Goal: Task Accomplishment & Management: Manage account settings

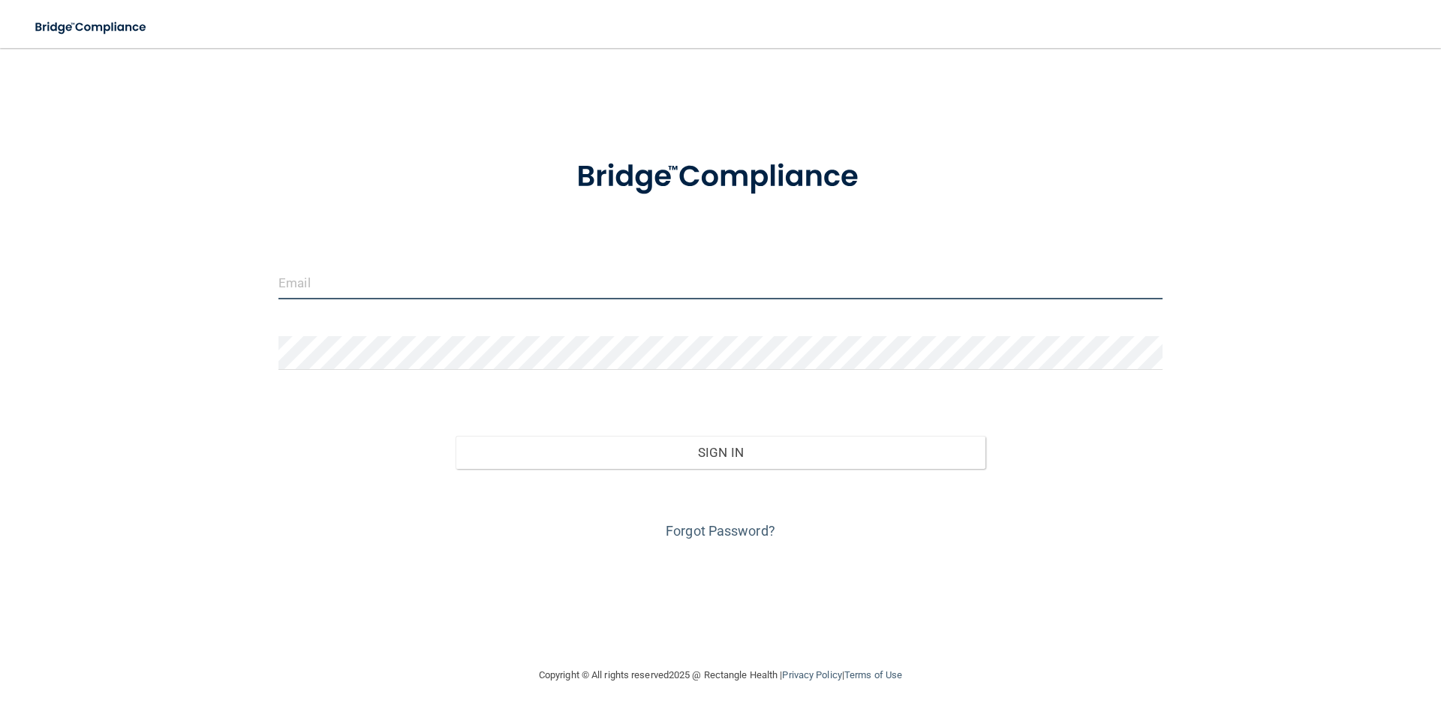
click at [315, 281] on input "email" at bounding box center [720, 283] width 884 height 34
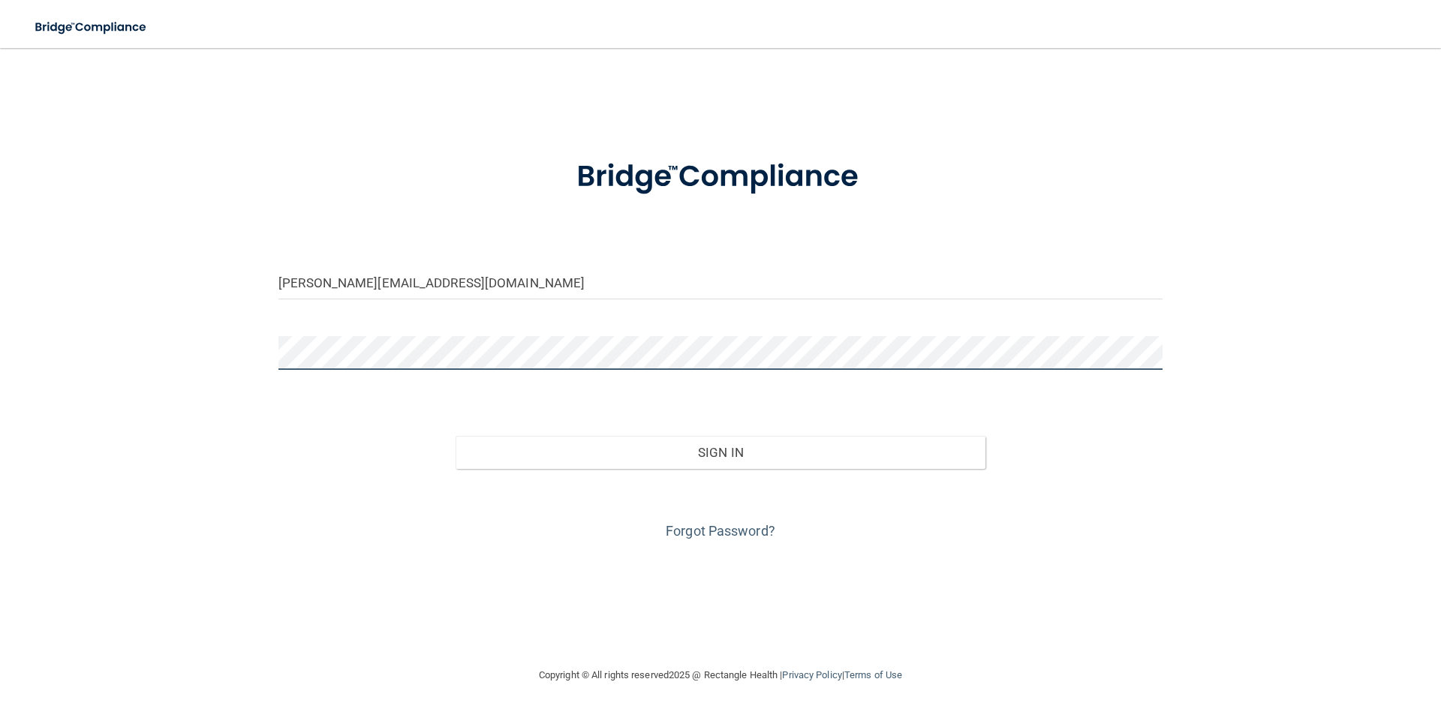
click at [456, 436] on button "Sign In" at bounding box center [721, 452] width 531 height 33
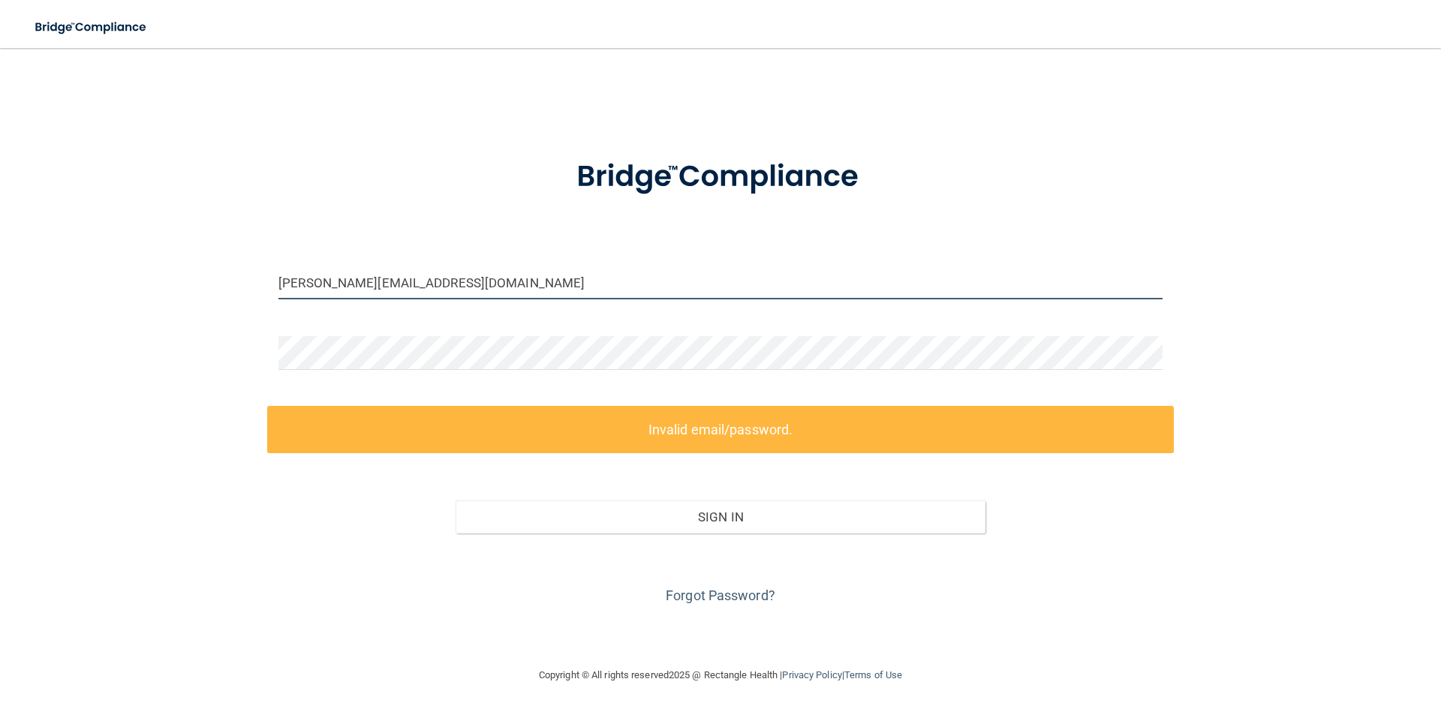
drag, startPoint x: 486, startPoint y: 284, endPoint x: 320, endPoint y: 285, distance: 165.9
click at [320, 285] on input "alicia@sabaldentalbayarea.com" at bounding box center [720, 283] width 884 height 34
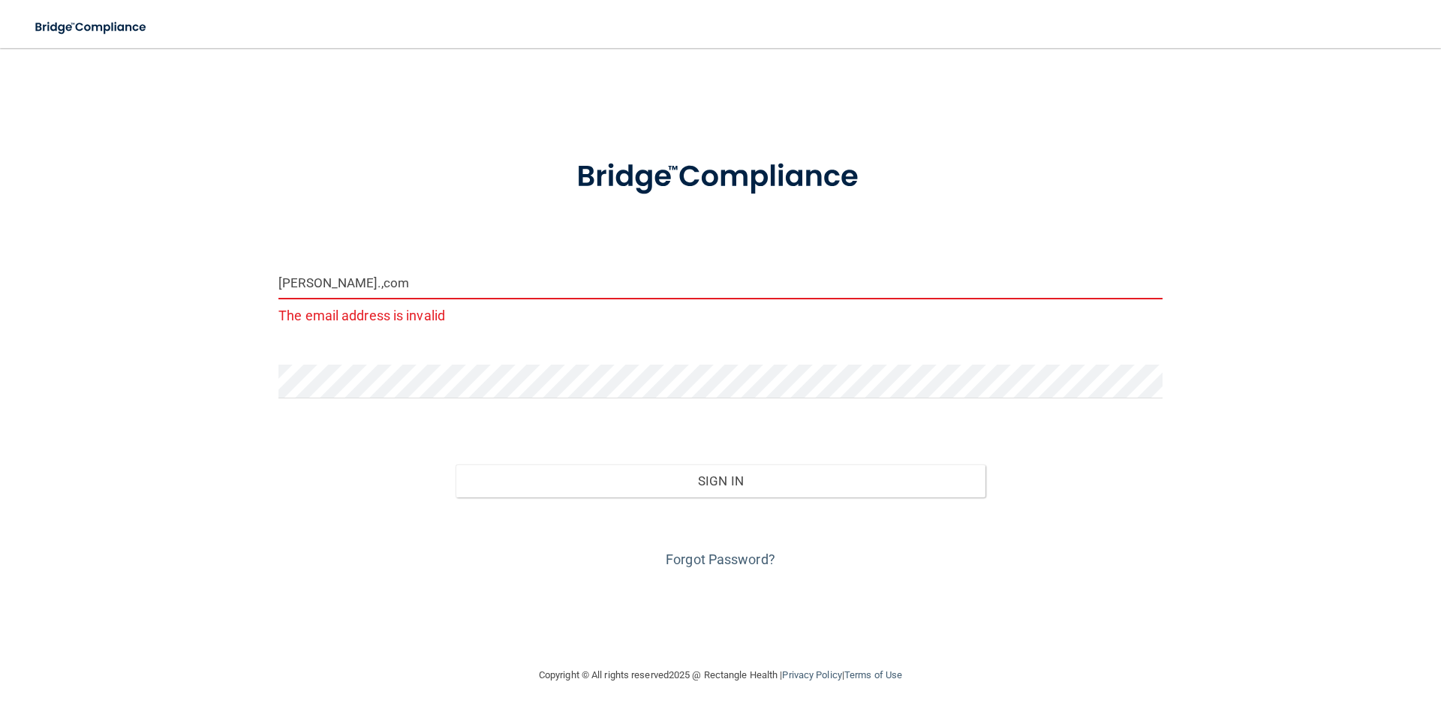
click at [445, 284] on input "alicia@drakefamilydentistry.,com" at bounding box center [720, 283] width 884 height 34
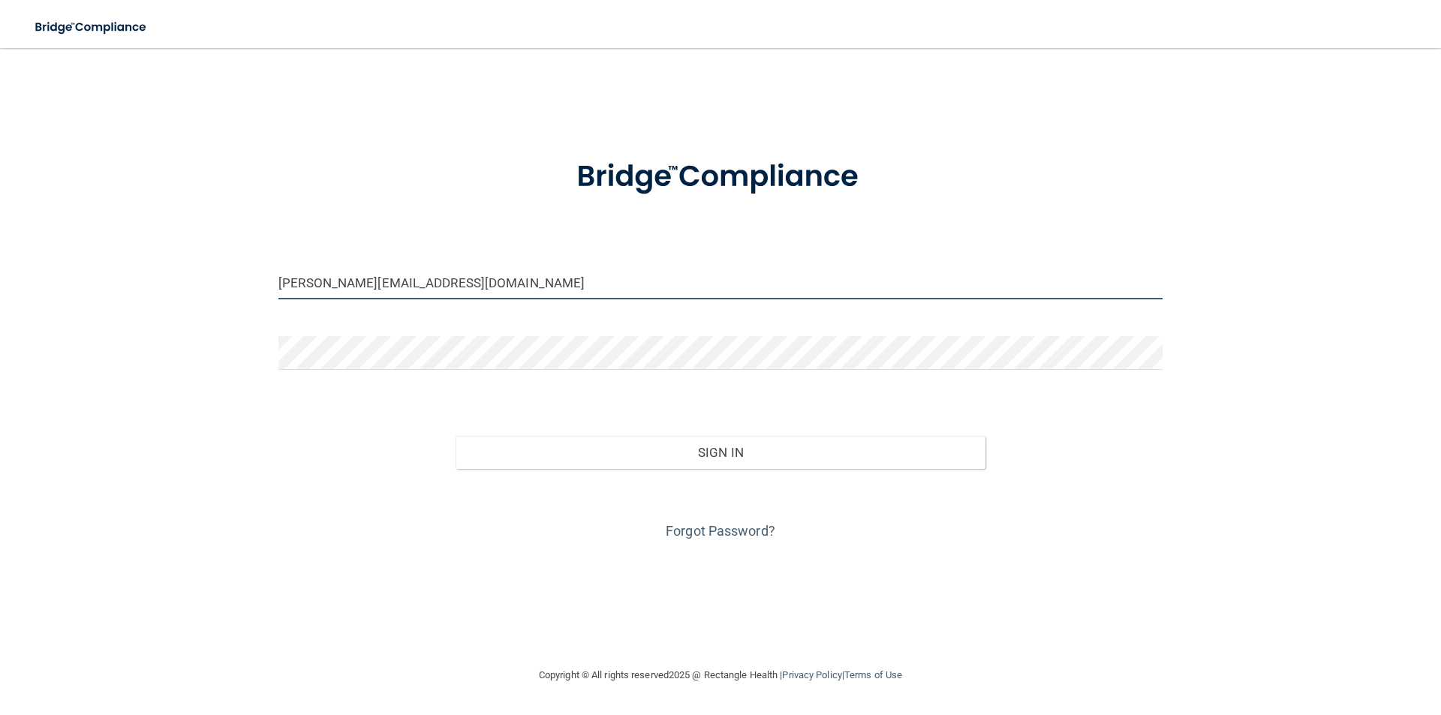
type input "alicia@drakefamilydentistry.com"
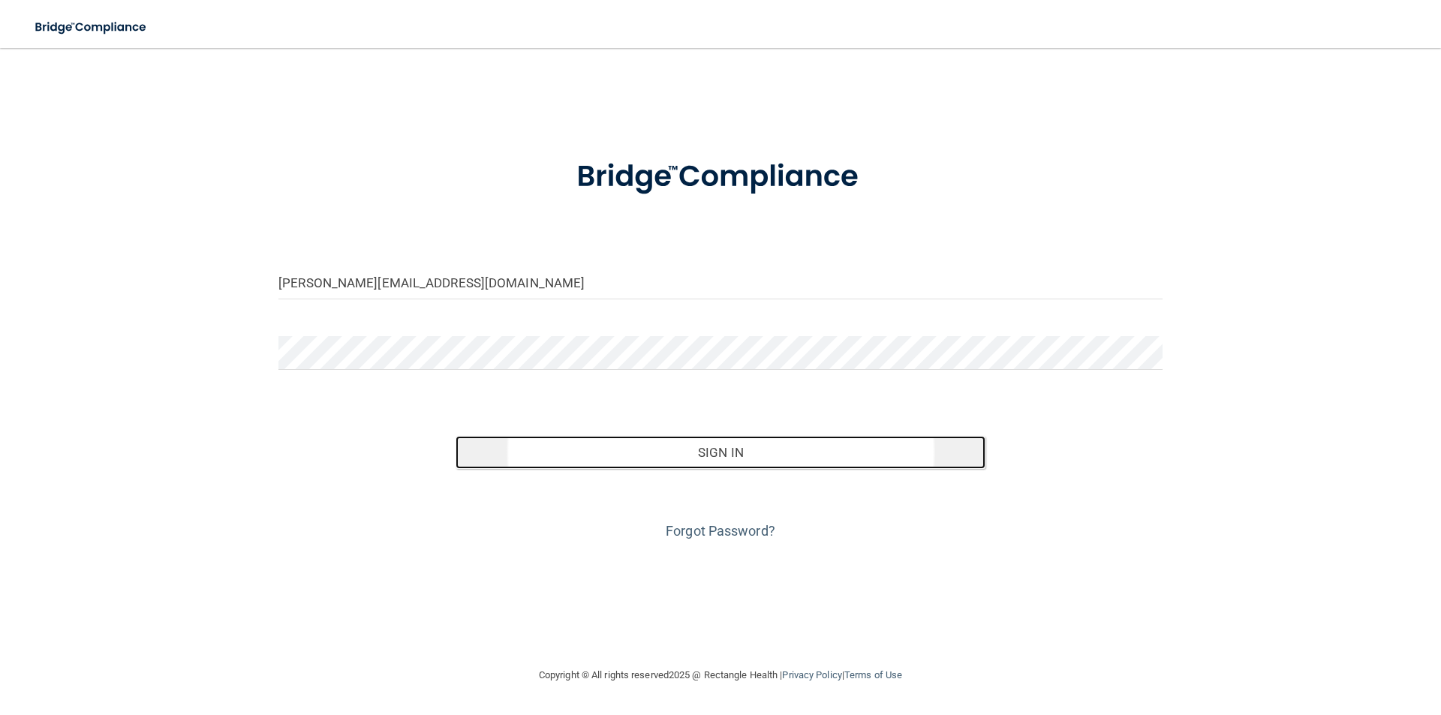
click at [731, 458] on button "Sign In" at bounding box center [721, 452] width 531 height 33
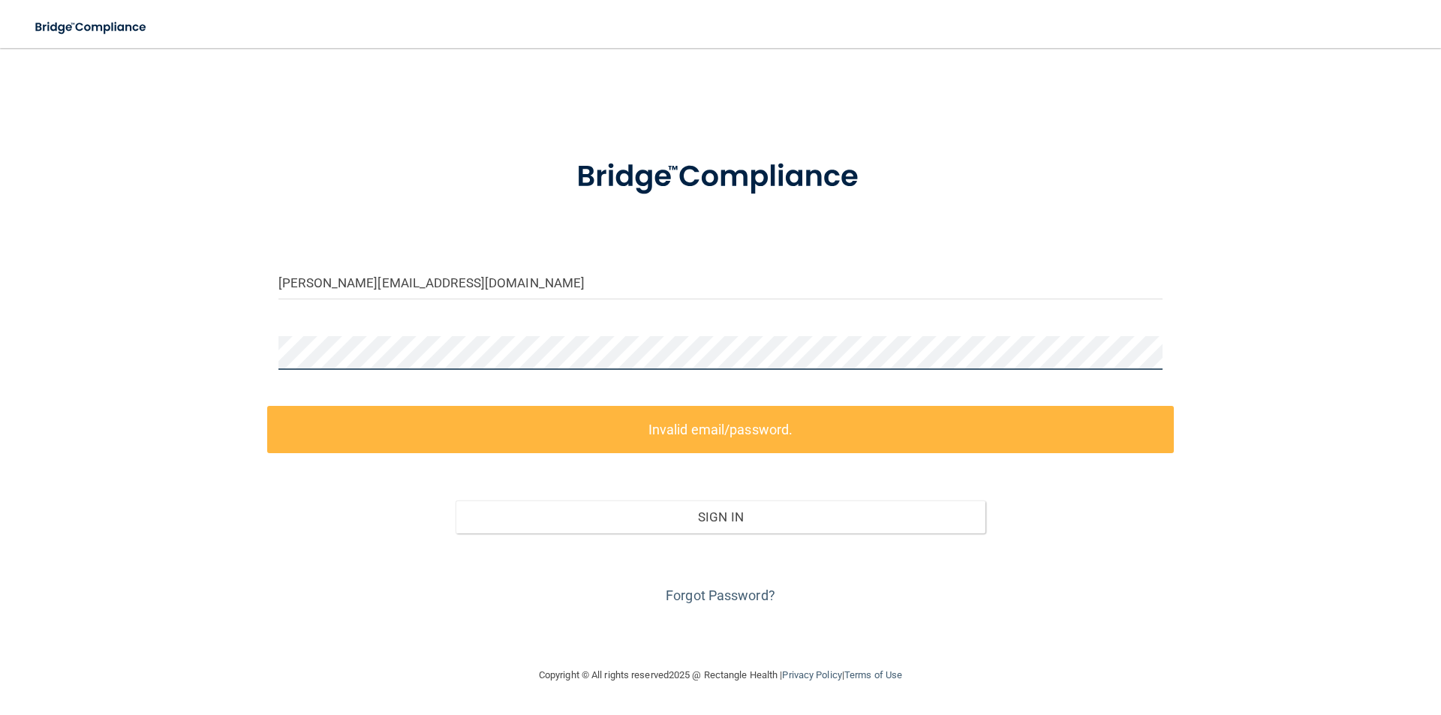
click at [206, 371] on div "alicia@drakefamilydentistry.com Invalid email/password. You don't have permissi…" at bounding box center [720, 357] width 1381 height 588
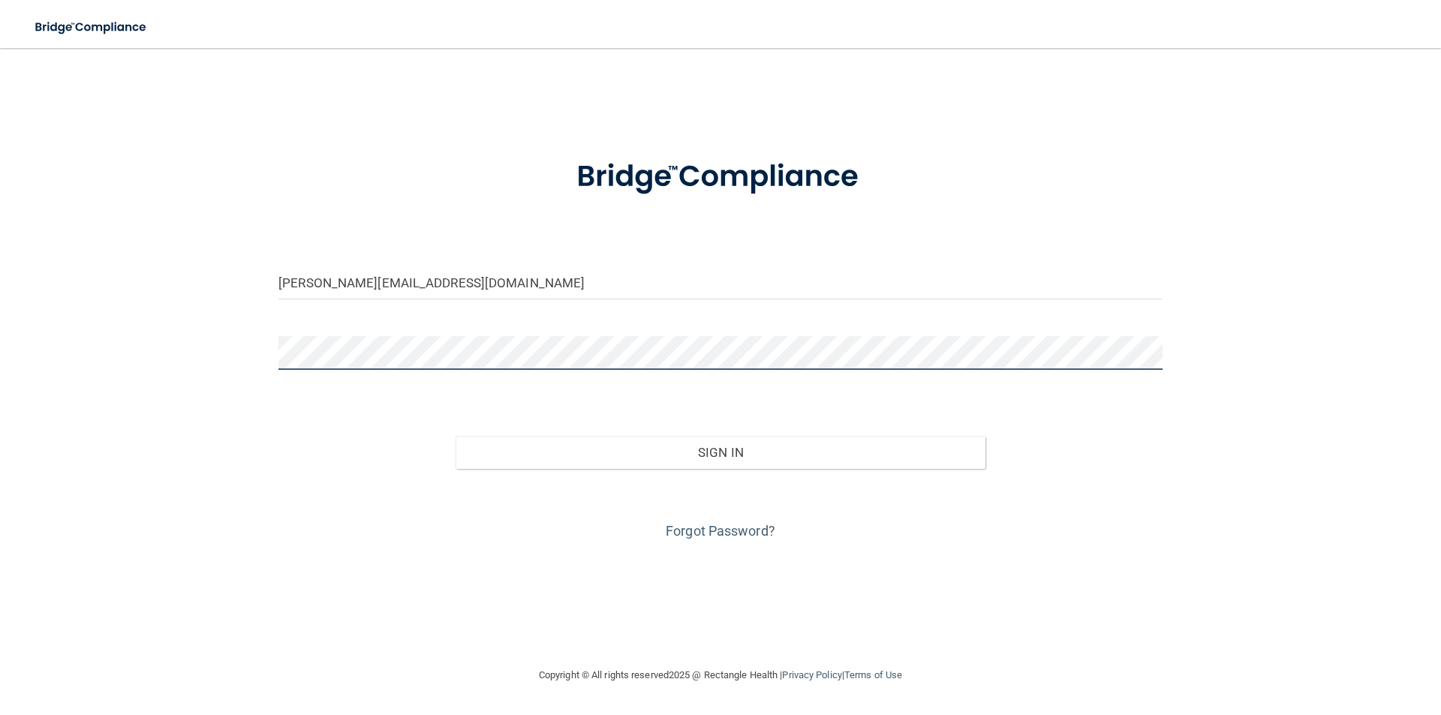
click at [456, 436] on button "Sign In" at bounding box center [721, 452] width 531 height 33
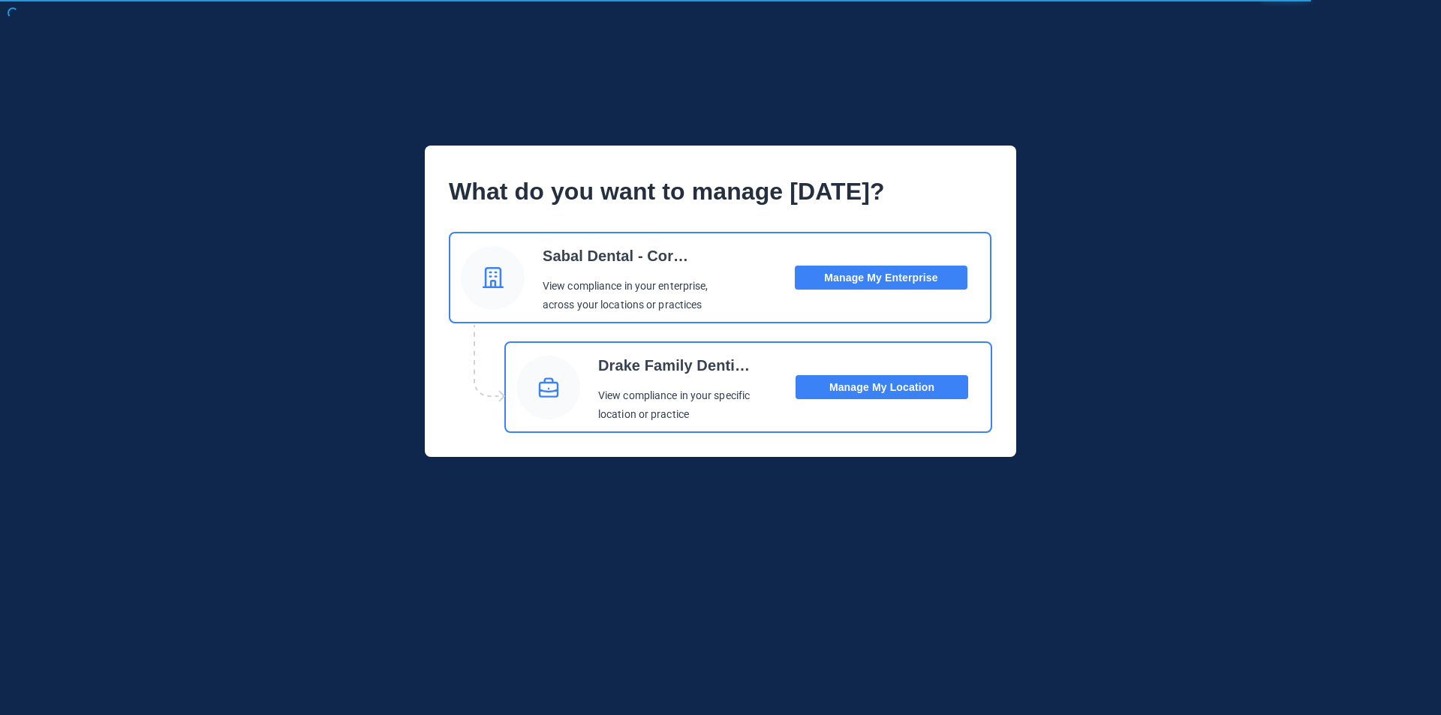
click at [858, 386] on button "Manage My Location" at bounding box center [881, 387] width 173 height 24
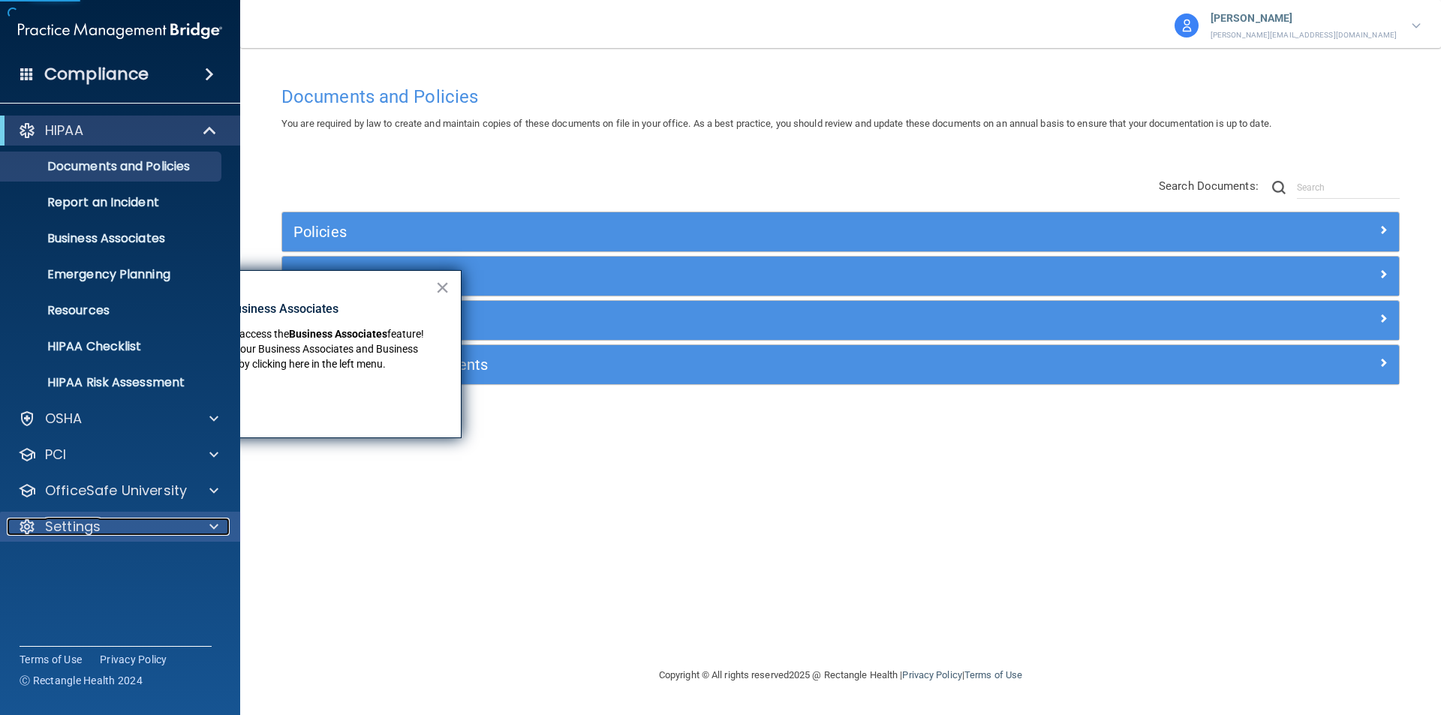
click at [63, 523] on p "Settings" at bounding box center [73, 527] width 56 height 18
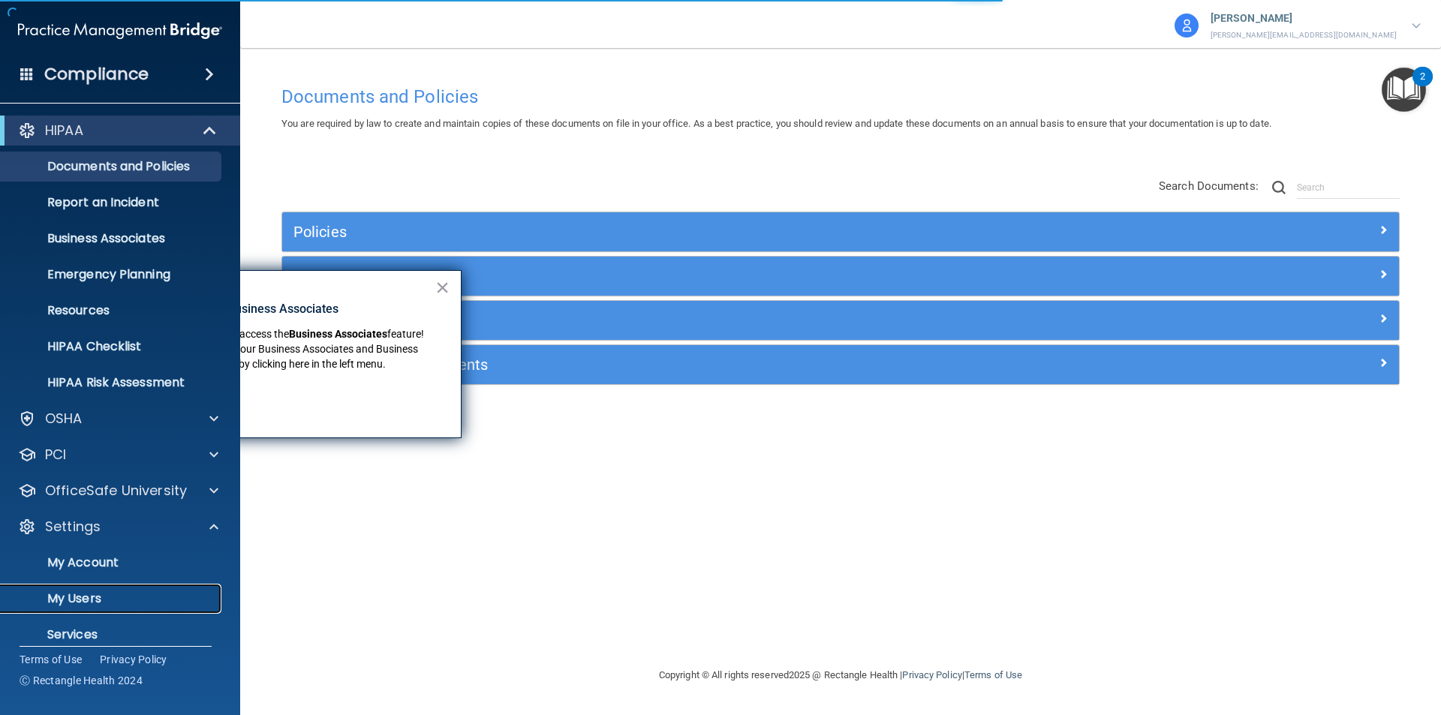
click at [84, 594] on p "My Users" at bounding box center [112, 598] width 205 height 15
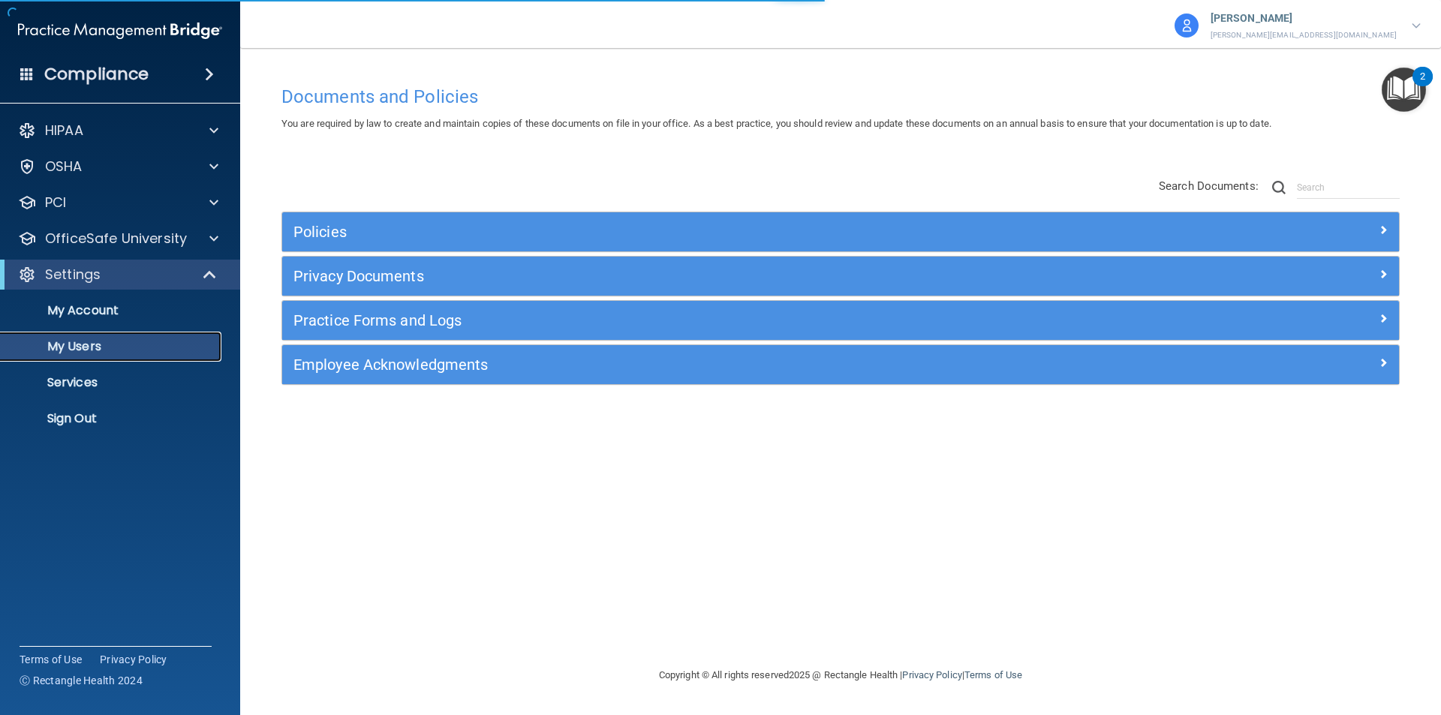
select select "20"
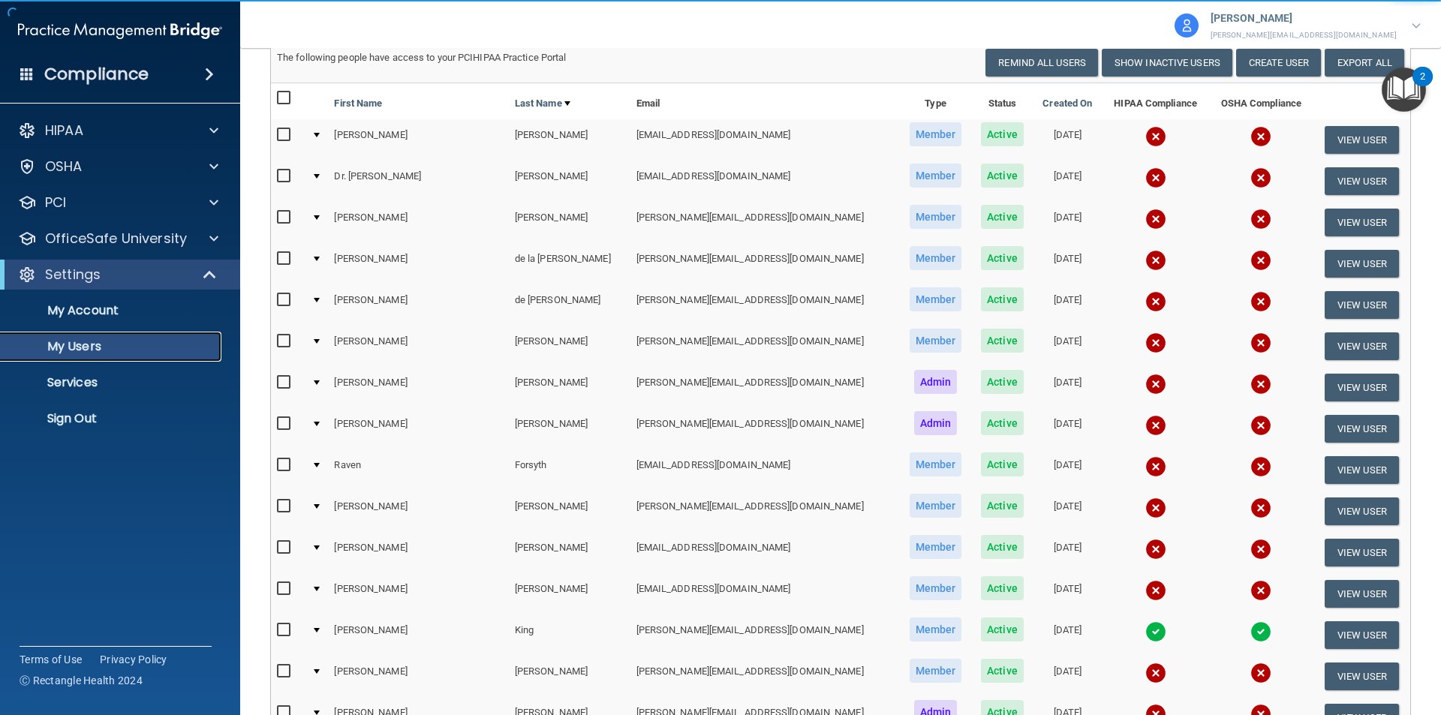
scroll to position [150, 0]
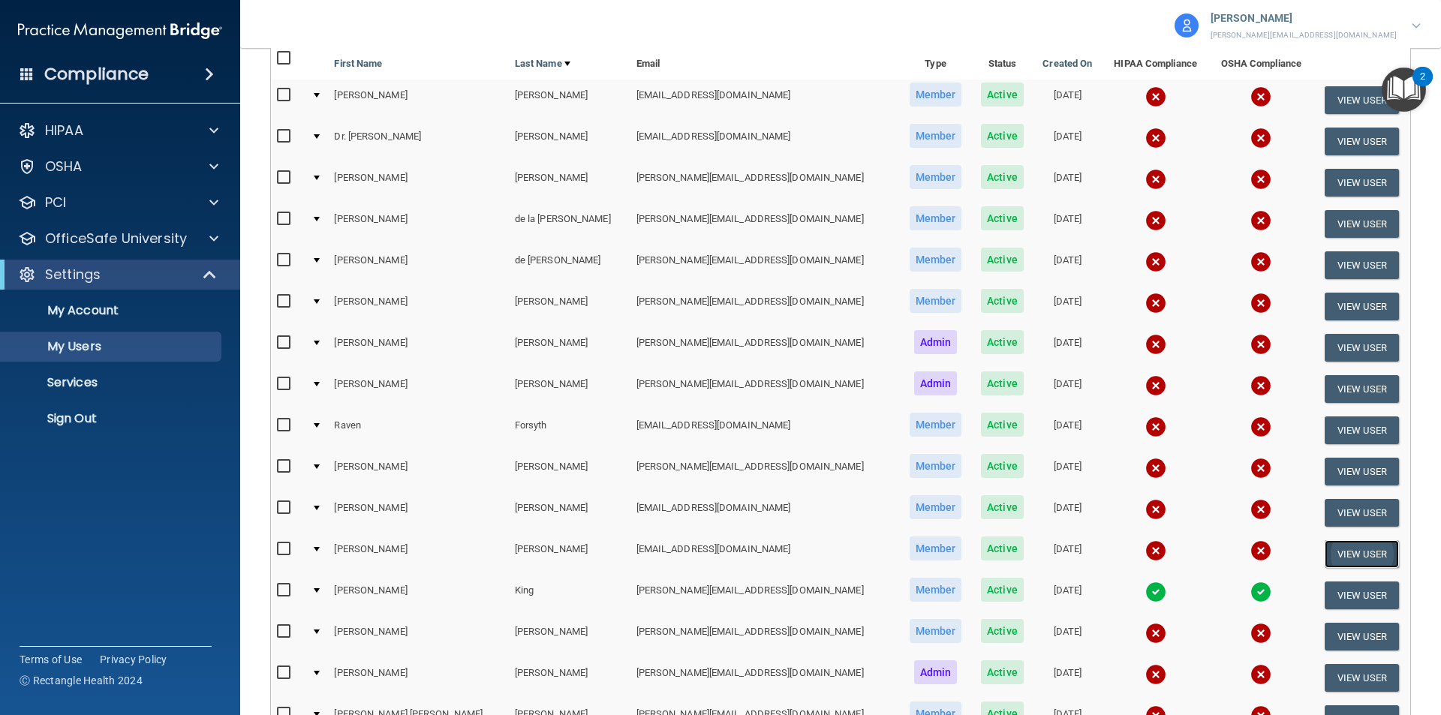
click at [1345, 554] on button "View User" at bounding box center [1362, 554] width 74 height 28
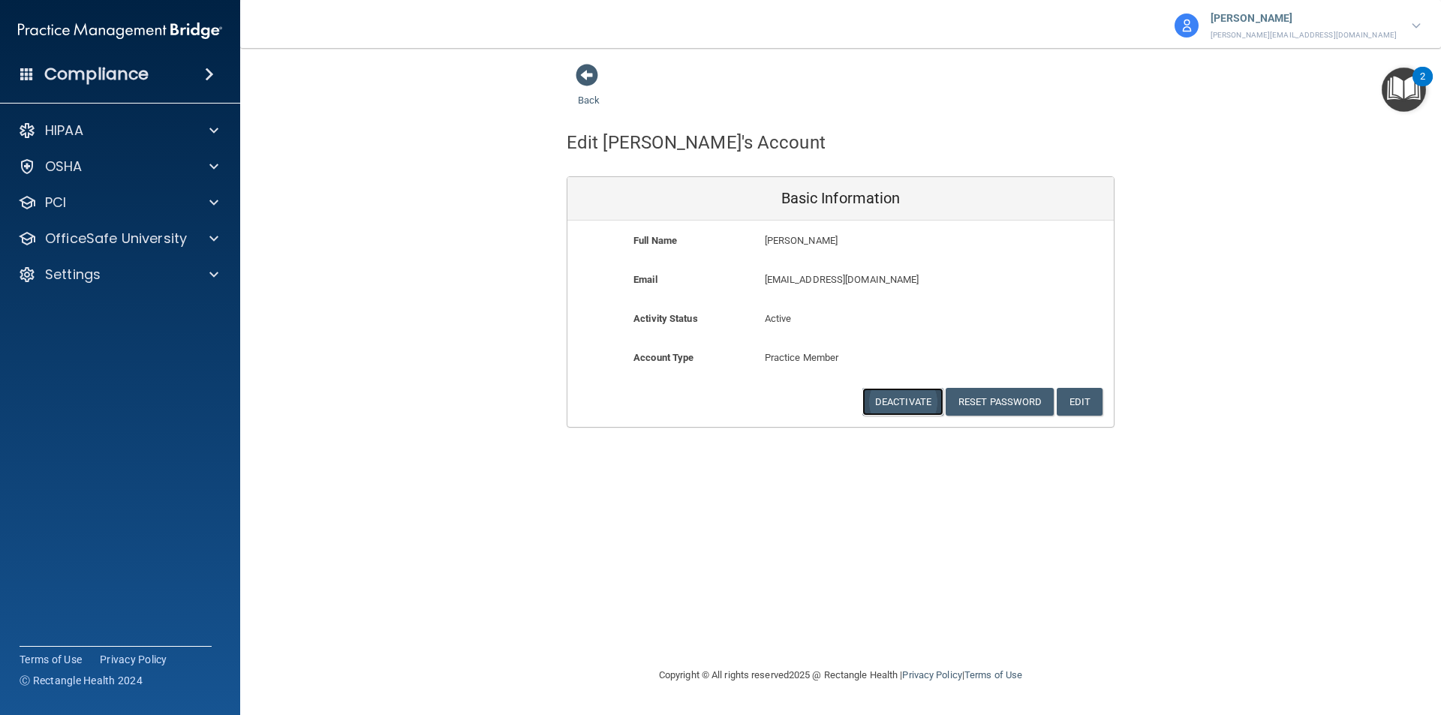
click at [883, 398] on button "Deactivate" at bounding box center [902, 402] width 81 height 28
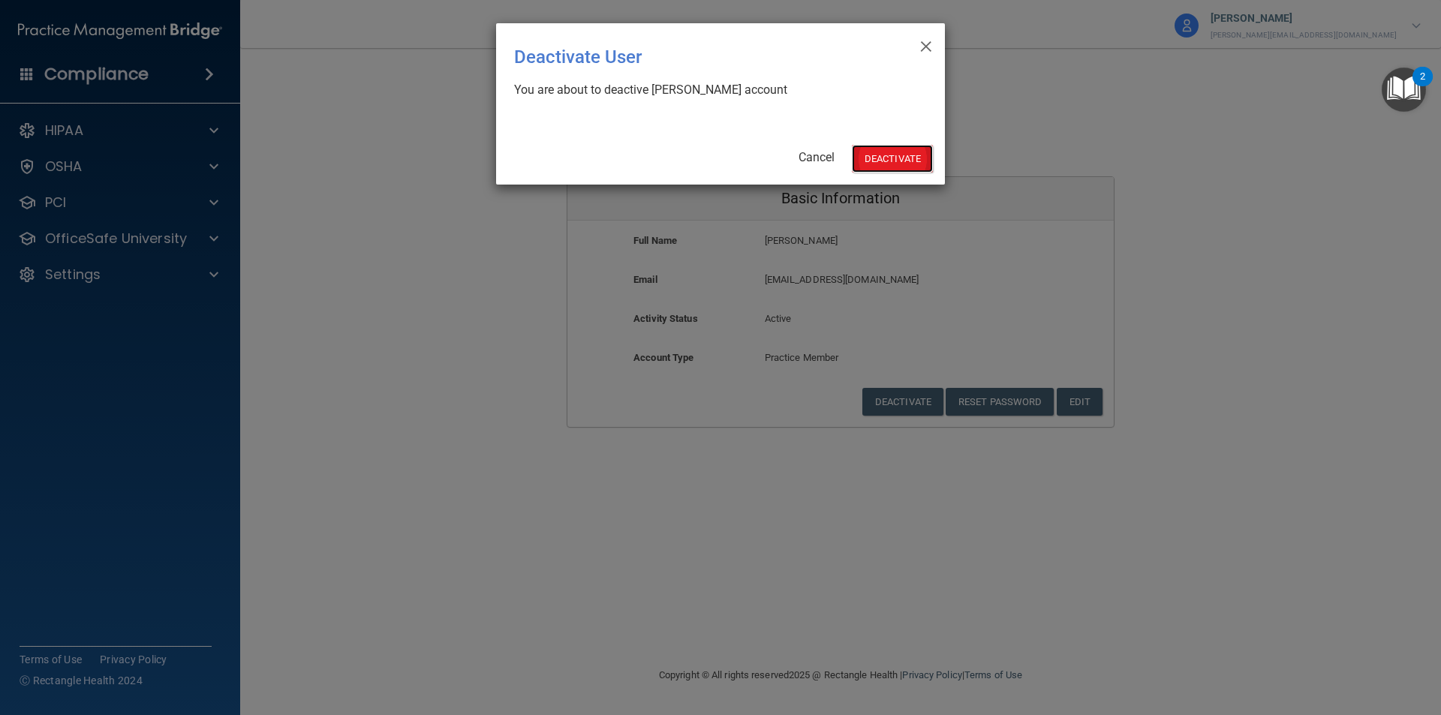
click at [891, 160] on button "Deactivate" at bounding box center [892, 159] width 81 height 28
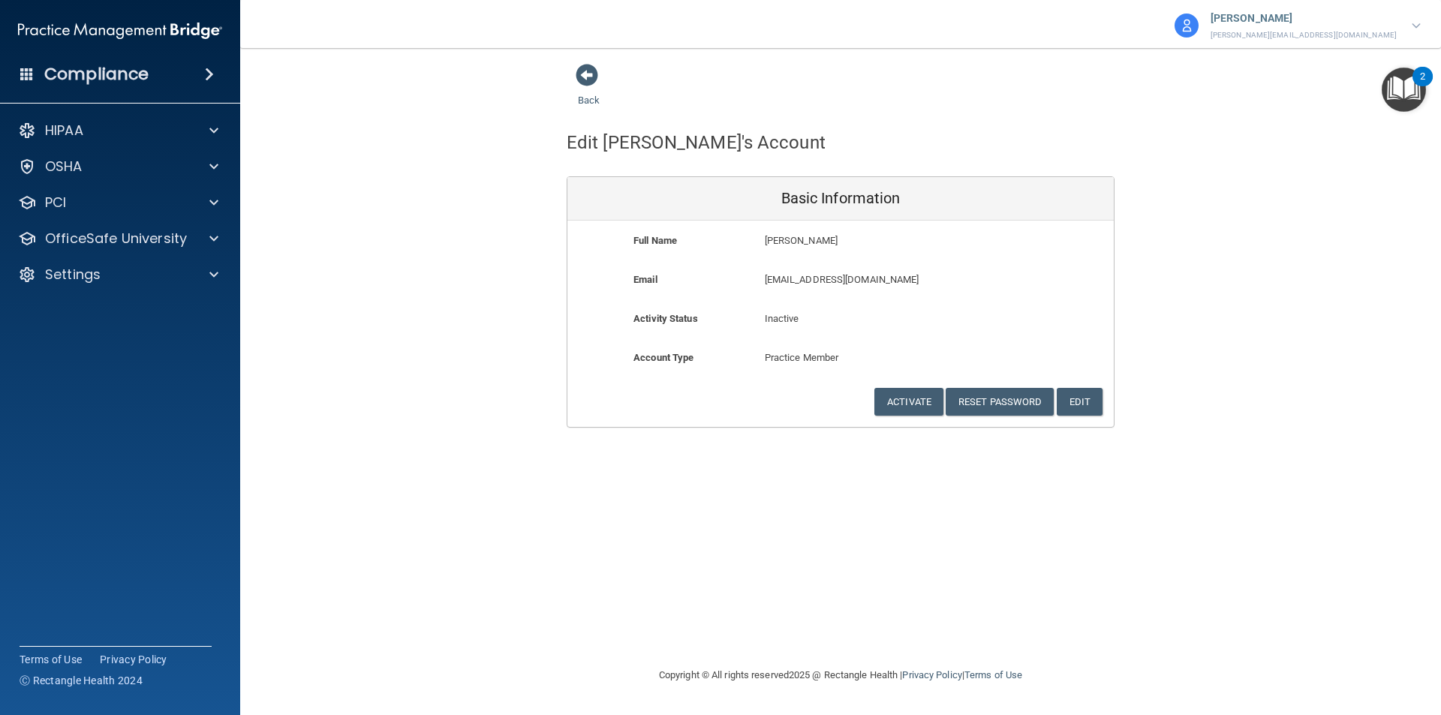
click at [1236, 242] on div "Back Edit Aaron's Account Basic Information Full Name Aaron Hernandez Aaron Las…" at bounding box center [840, 245] width 1141 height 365
click at [582, 80] on span at bounding box center [587, 75] width 23 height 23
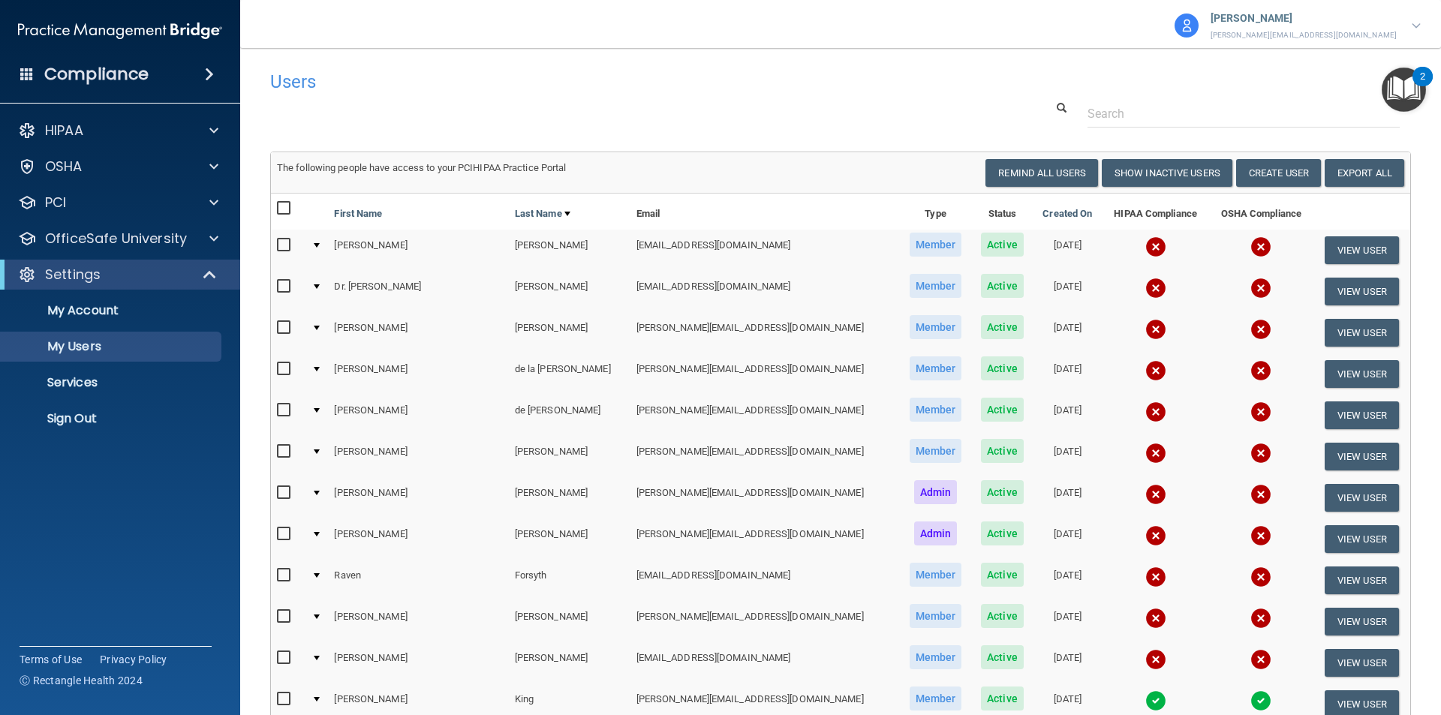
click at [1419, 23] on img at bounding box center [1416, 25] width 9 height 5
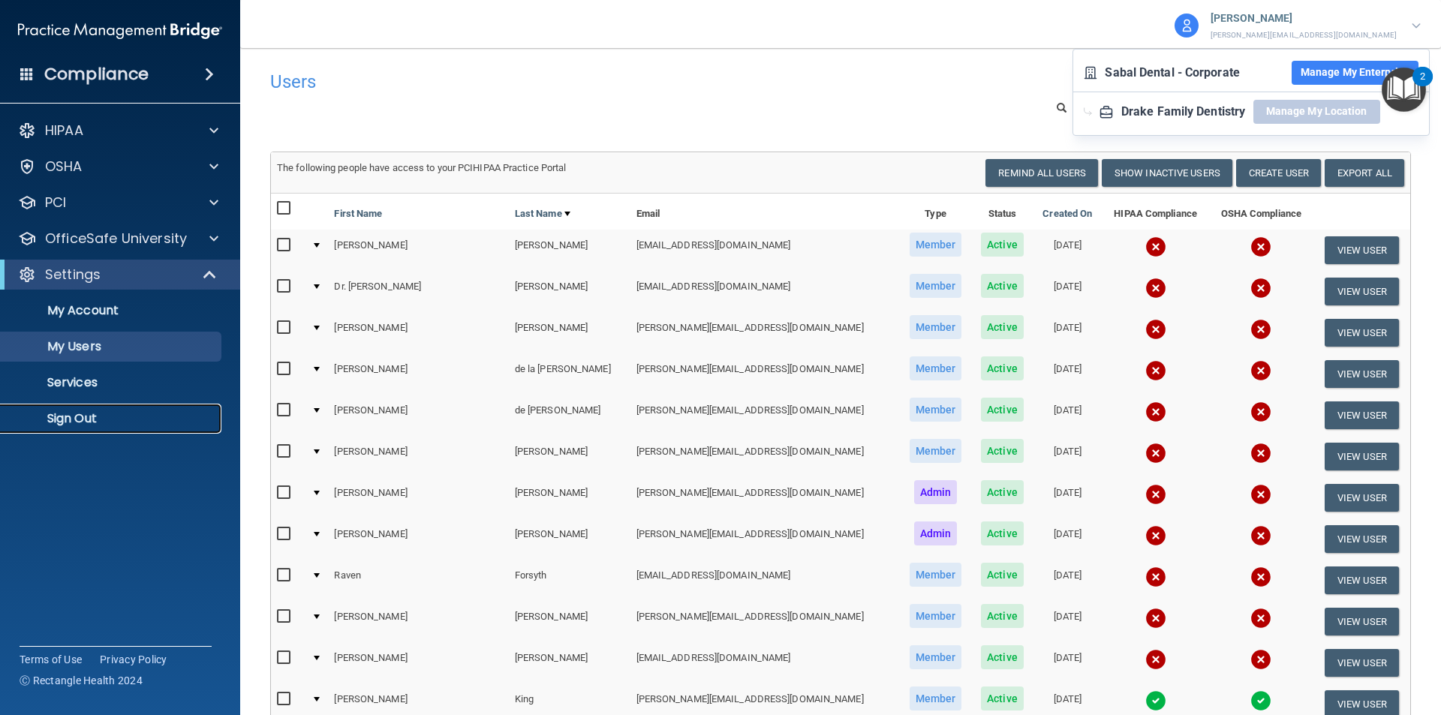
click at [75, 416] on p "Sign Out" at bounding box center [112, 418] width 205 height 15
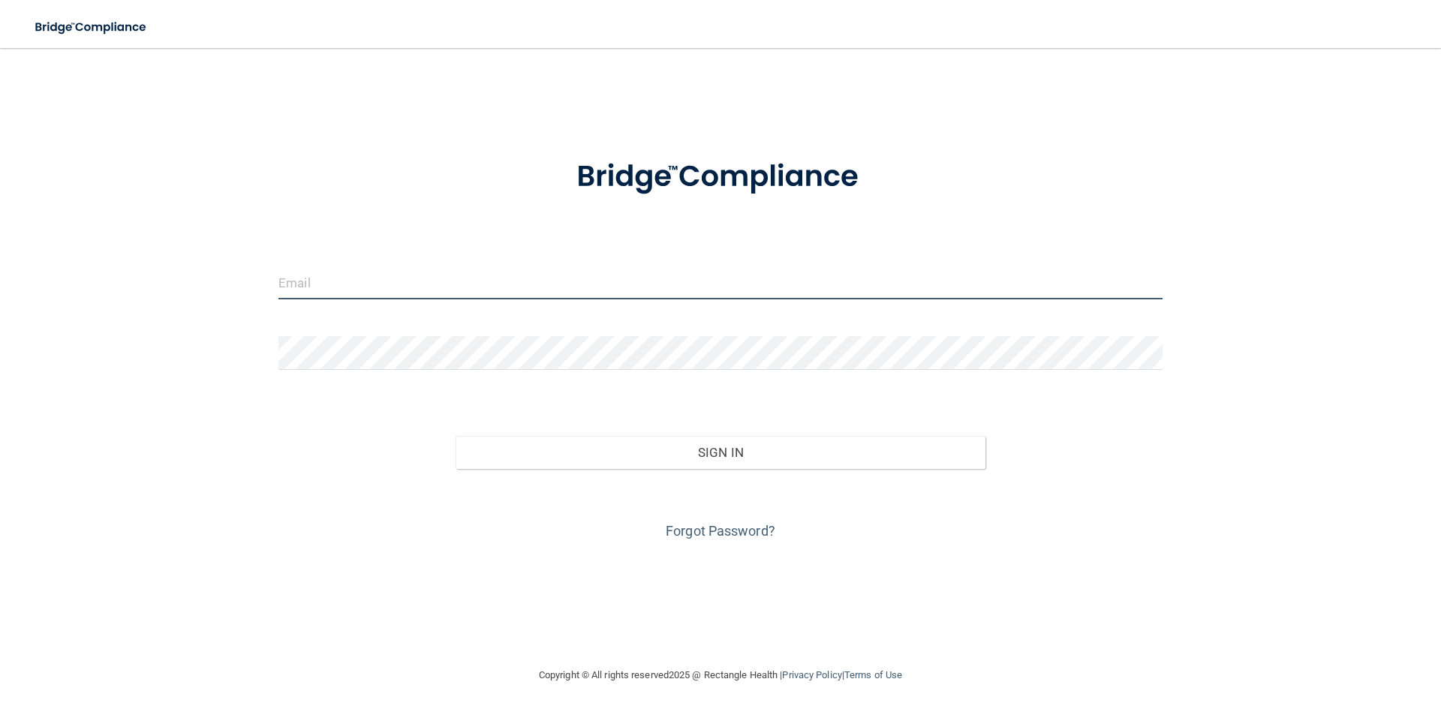
click at [358, 279] on input "email" at bounding box center [720, 283] width 884 height 34
type input "alicia@sabaldentalbayarea.com"
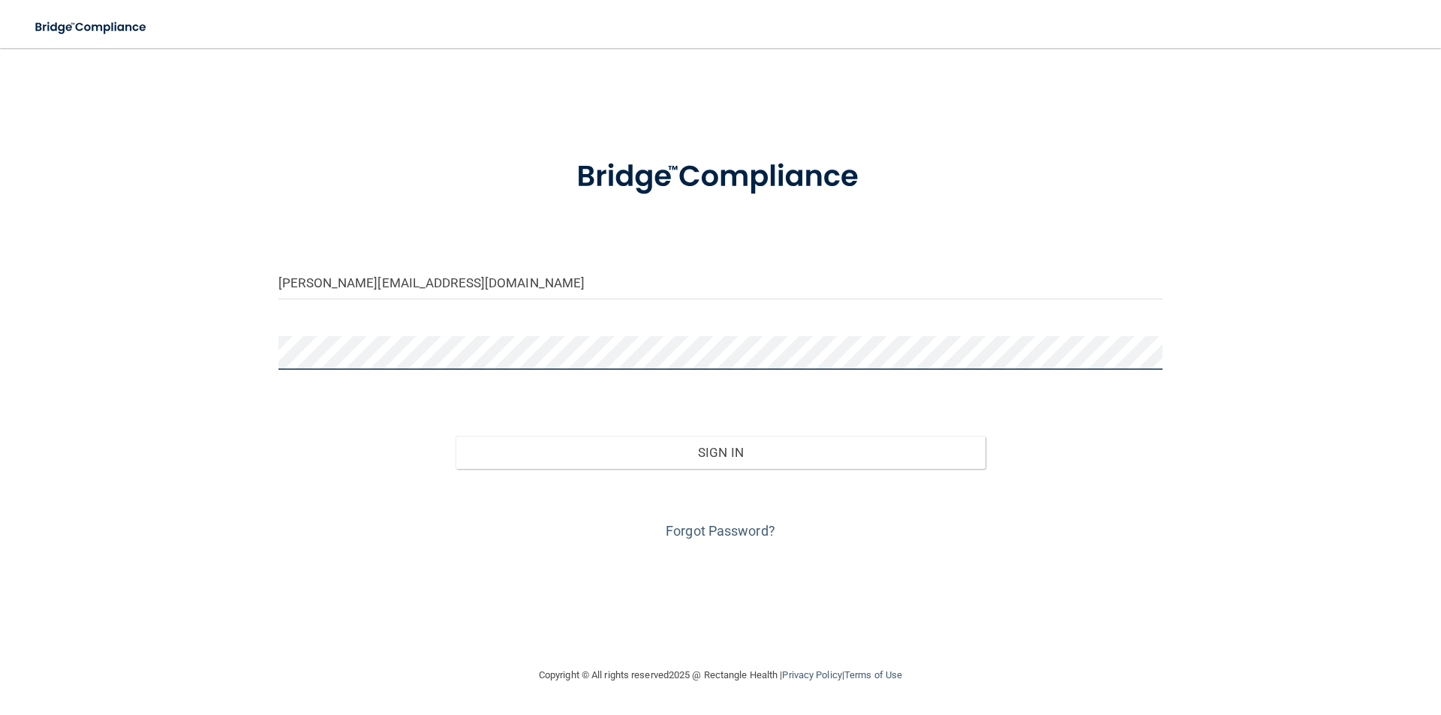
click at [456, 436] on button "Sign In" at bounding box center [721, 452] width 531 height 33
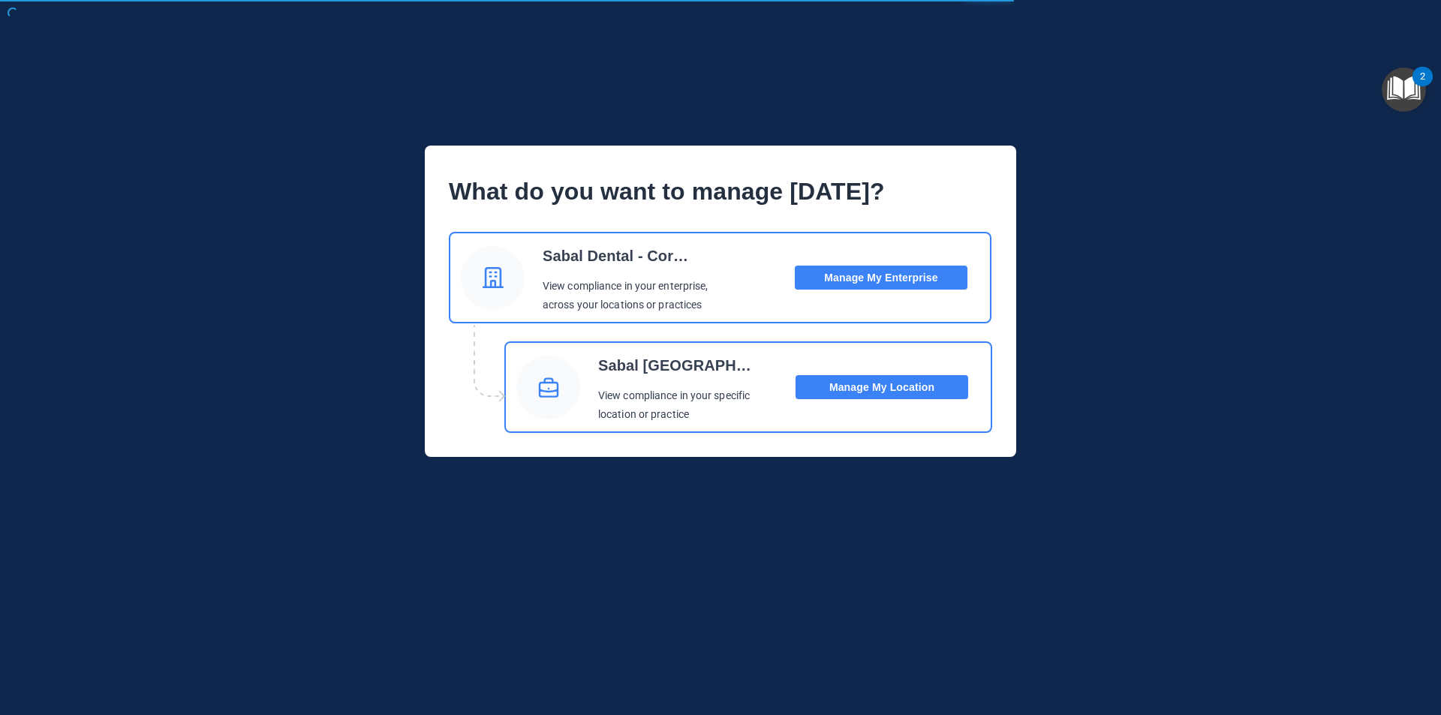
click at [827, 378] on button "Manage My Location" at bounding box center [881, 387] width 173 height 24
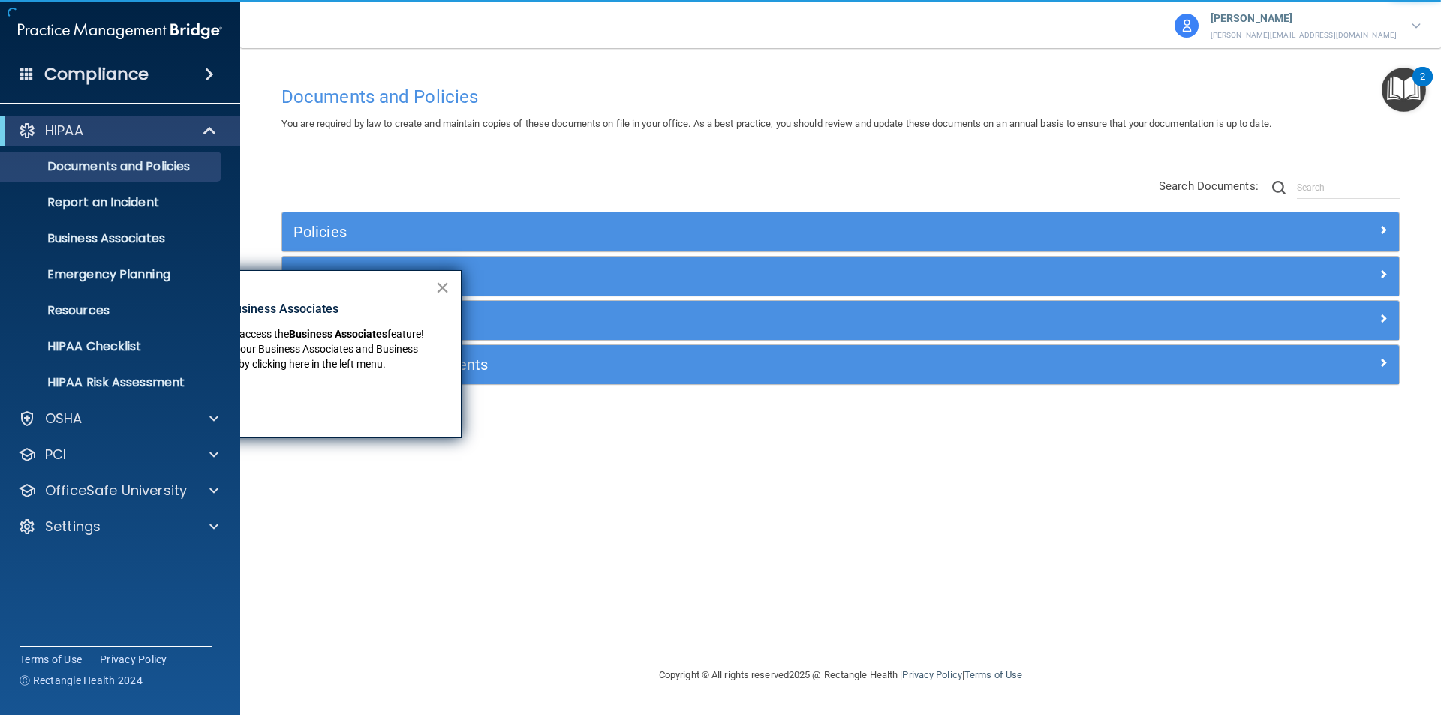
click at [444, 286] on button "×" at bounding box center [442, 287] width 14 height 24
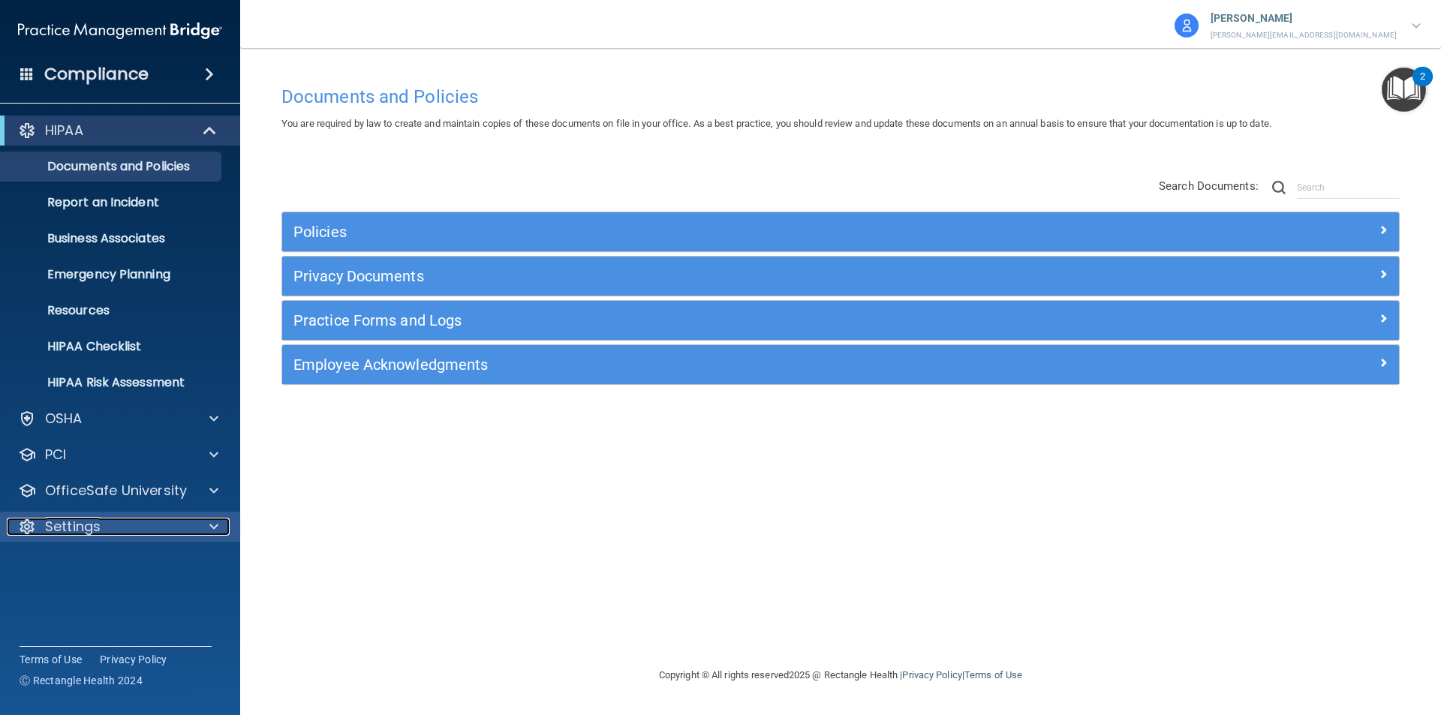
click at [101, 524] on div "Settings" at bounding box center [100, 527] width 186 height 18
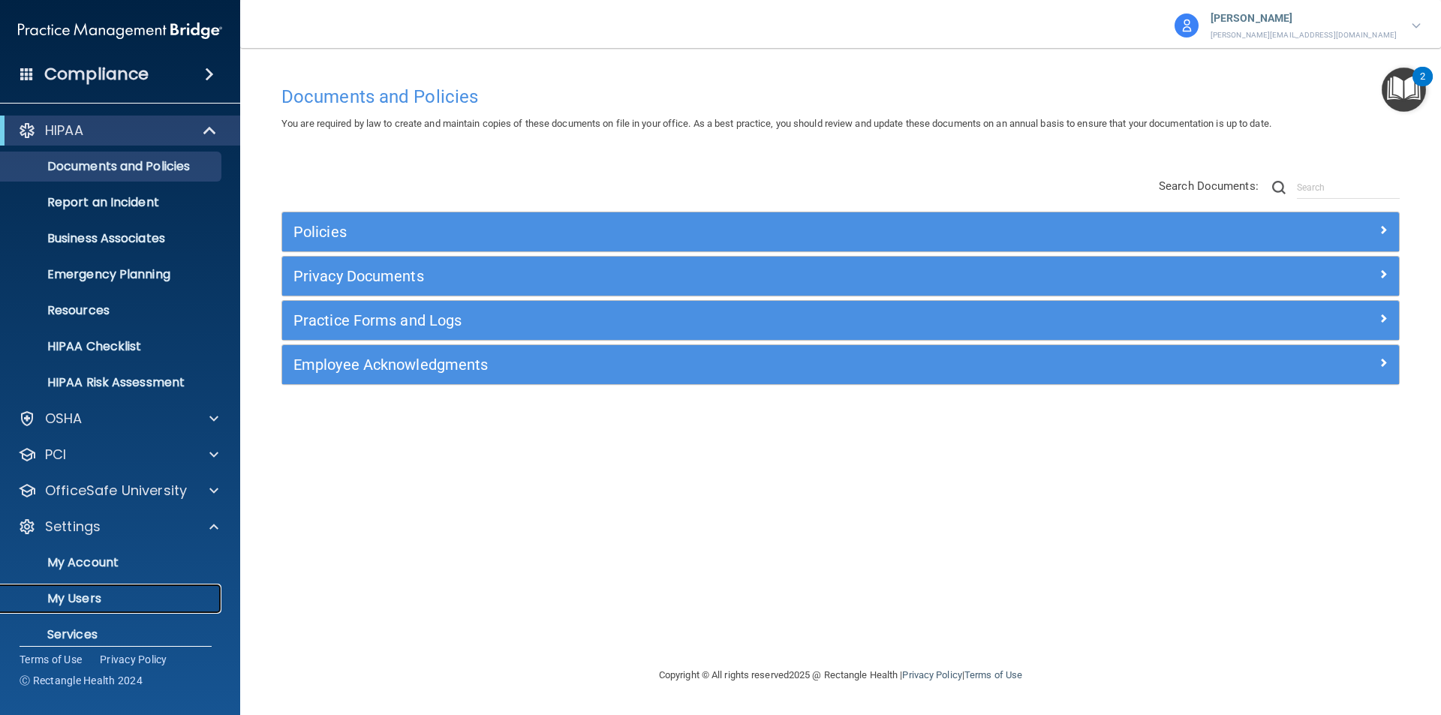
click at [80, 591] on p "My Users" at bounding box center [112, 598] width 205 height 15
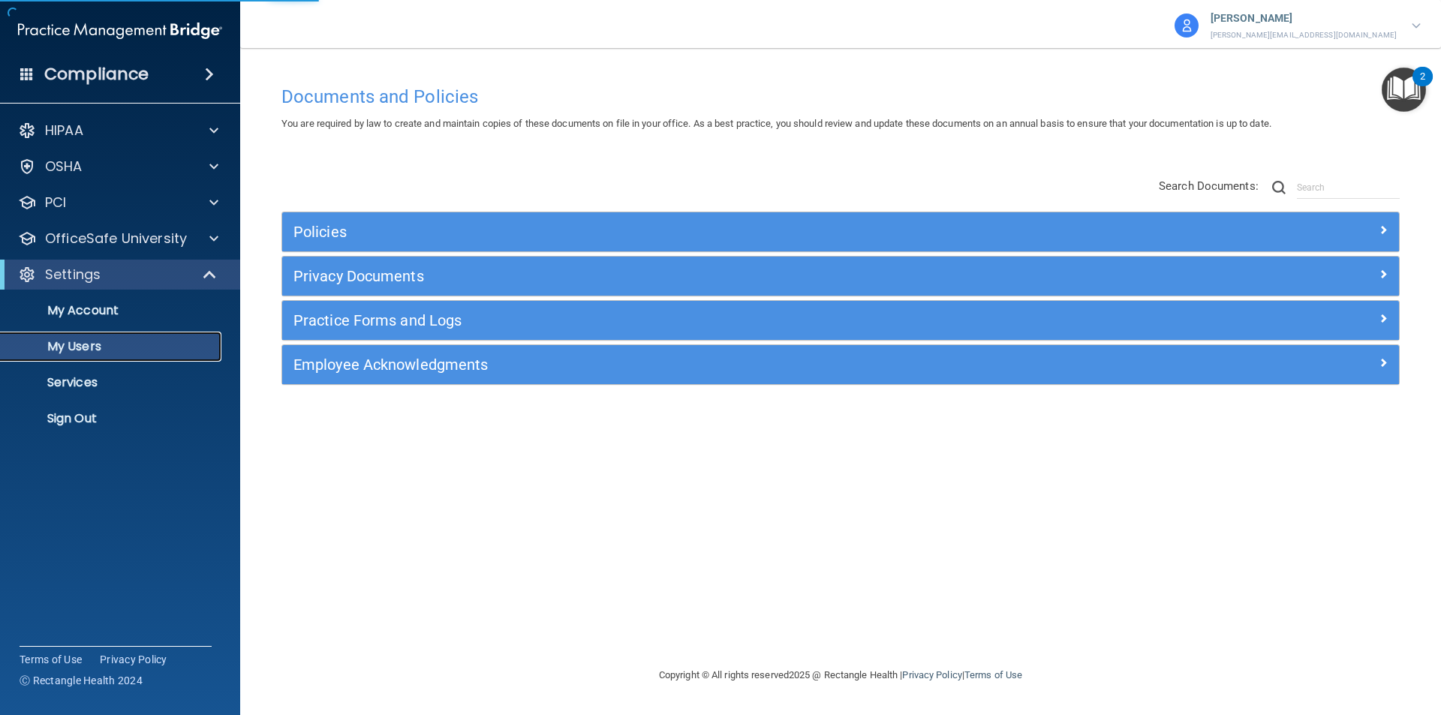
select select "20"
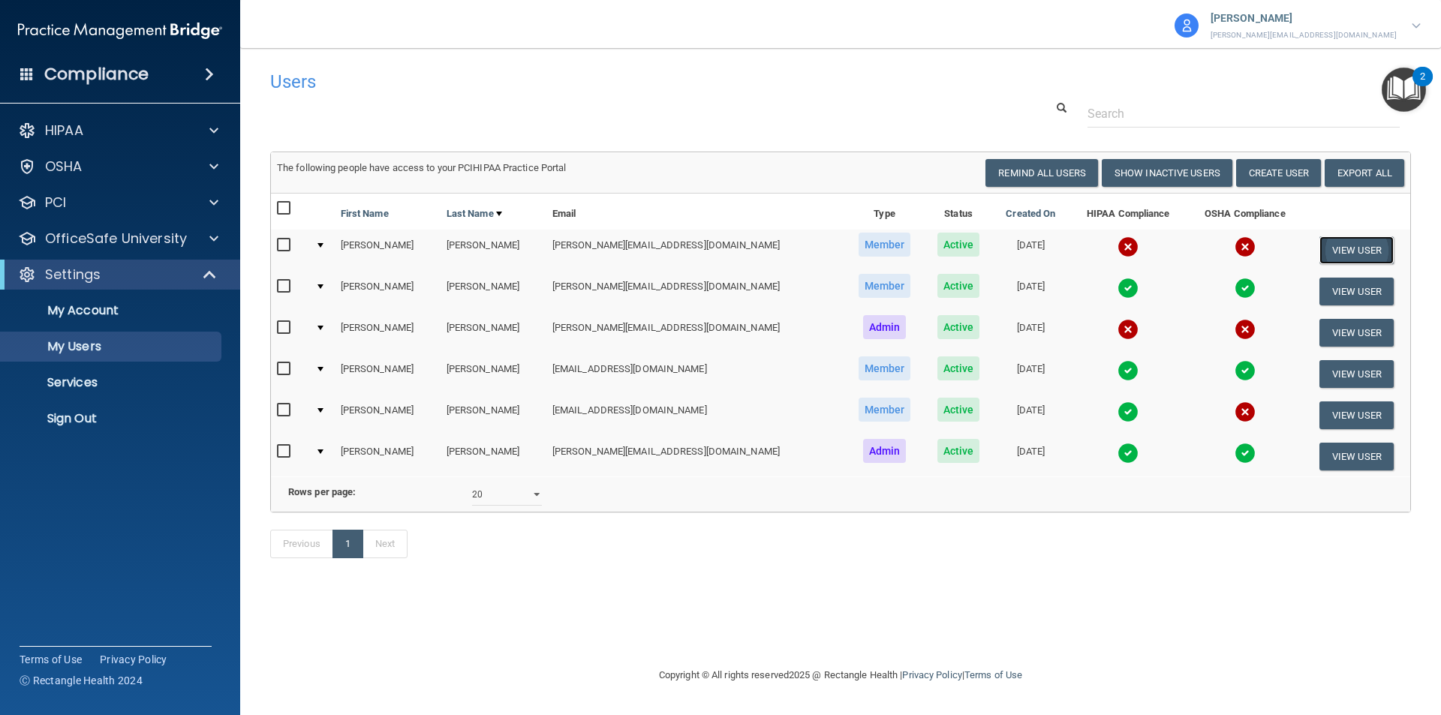
click at [1355, 248] on button "View User" at bounding box center [1356, 250] width 74 height 28
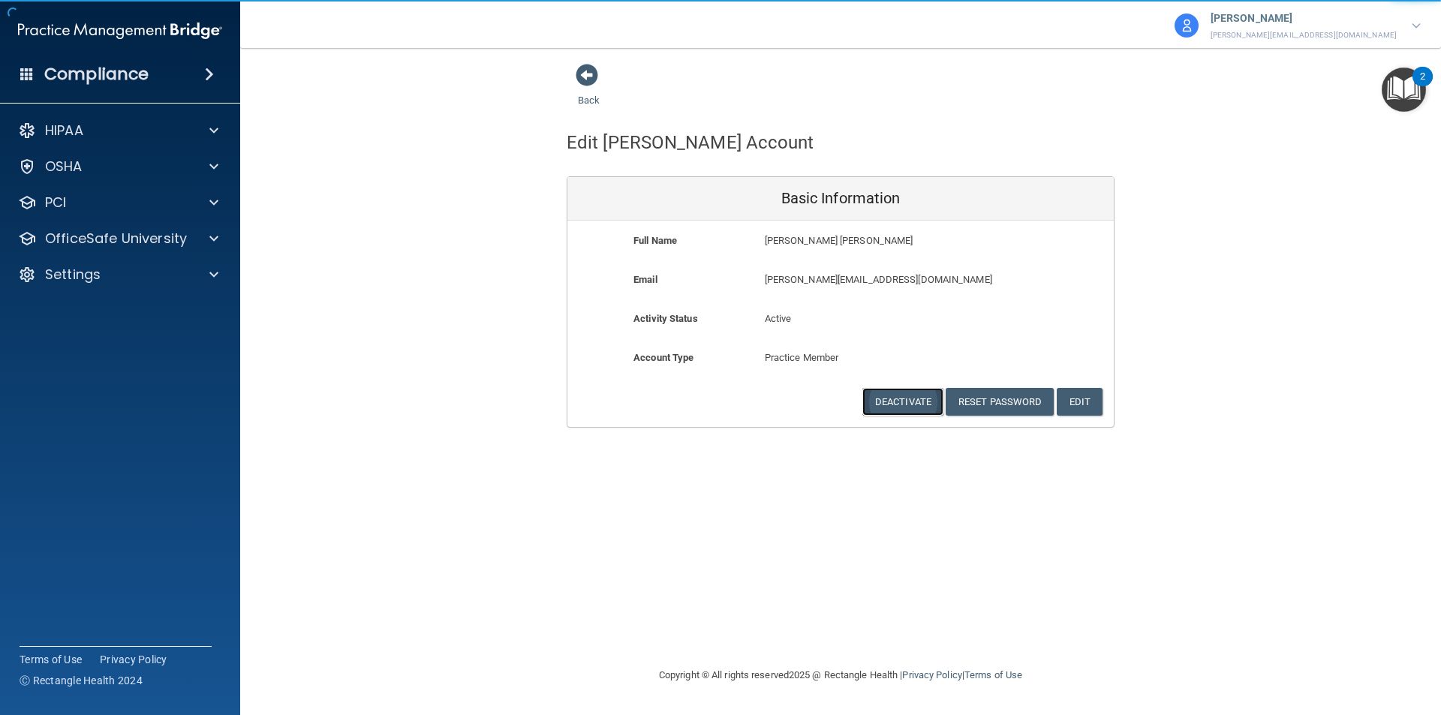
click at [909, 402] on button "Deactivate" at bounding box center [902, 402] width 81 height 28
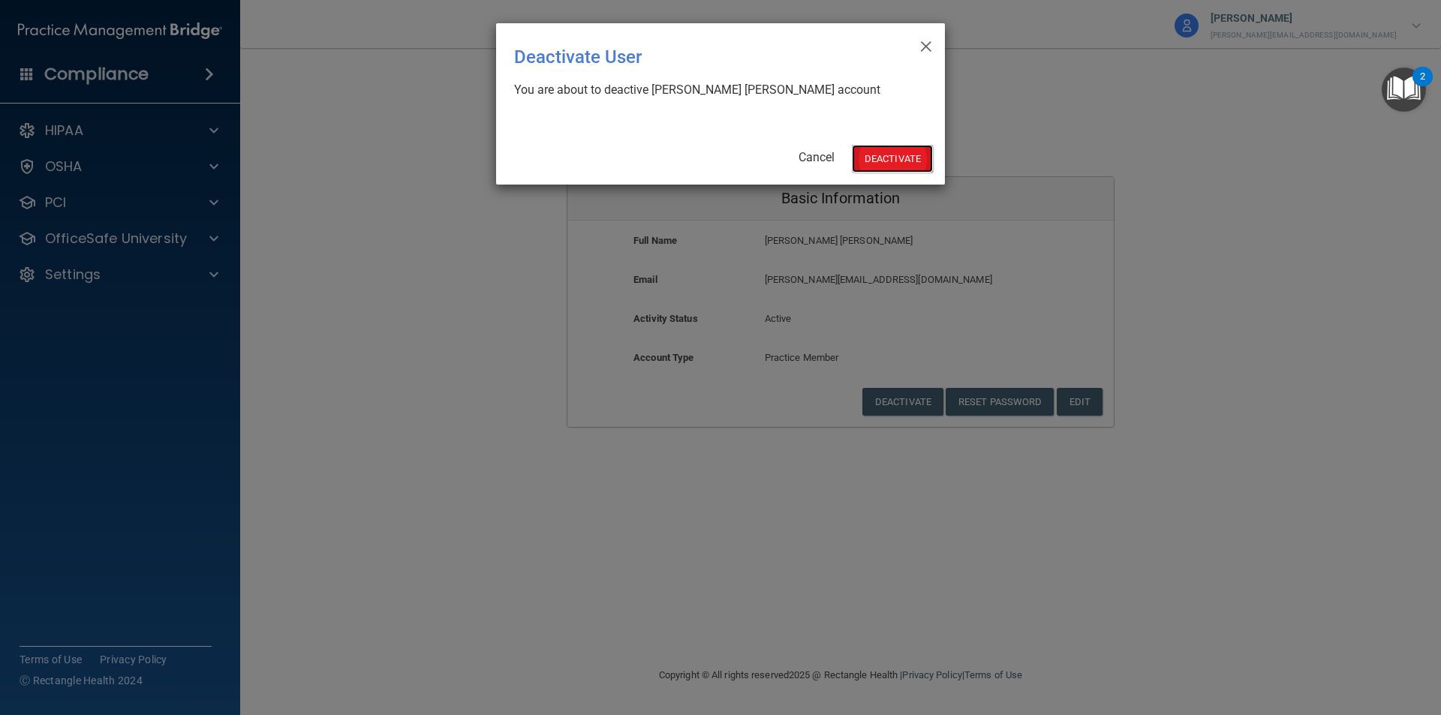
click at [895, 155] on button "Deactivate" at bounding box center [892, 159] width 81 height 28
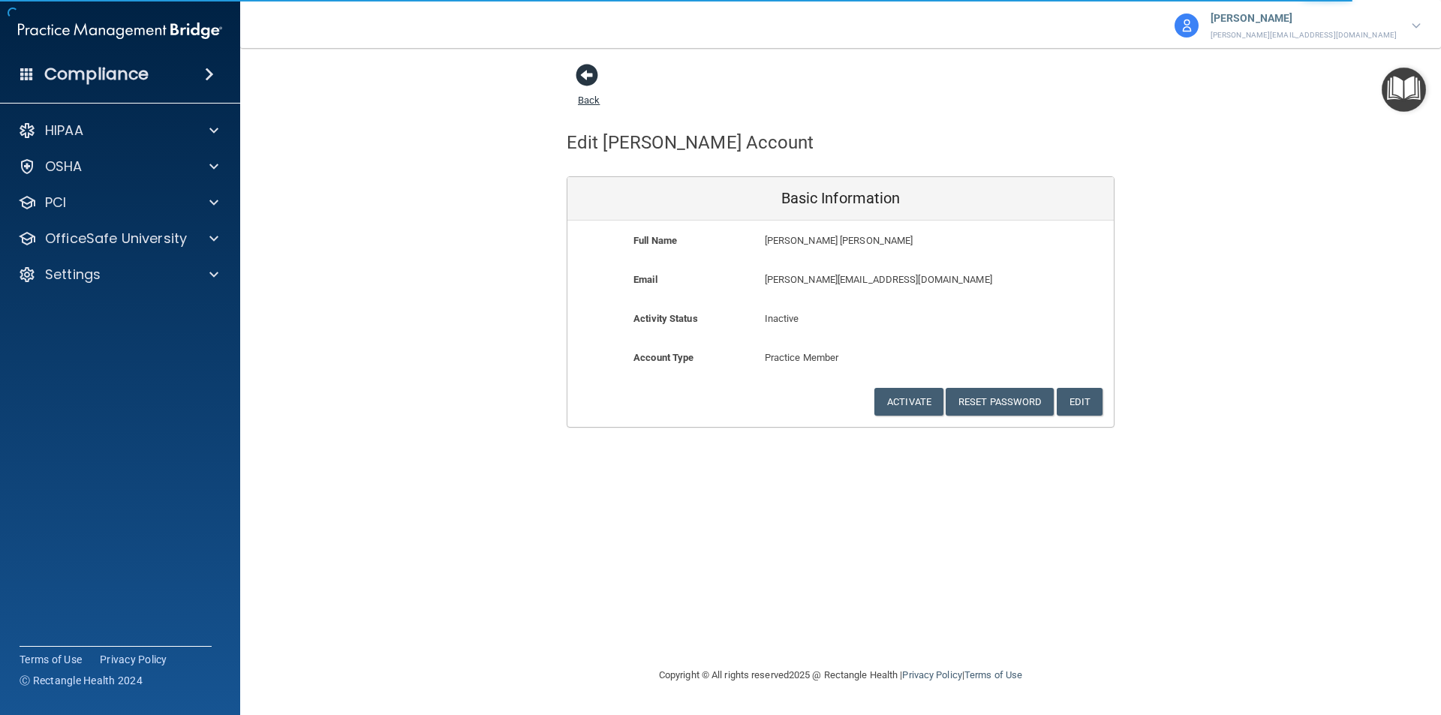
click at [581, 75] on span at bounding box center [587, 75] width 23 height 23
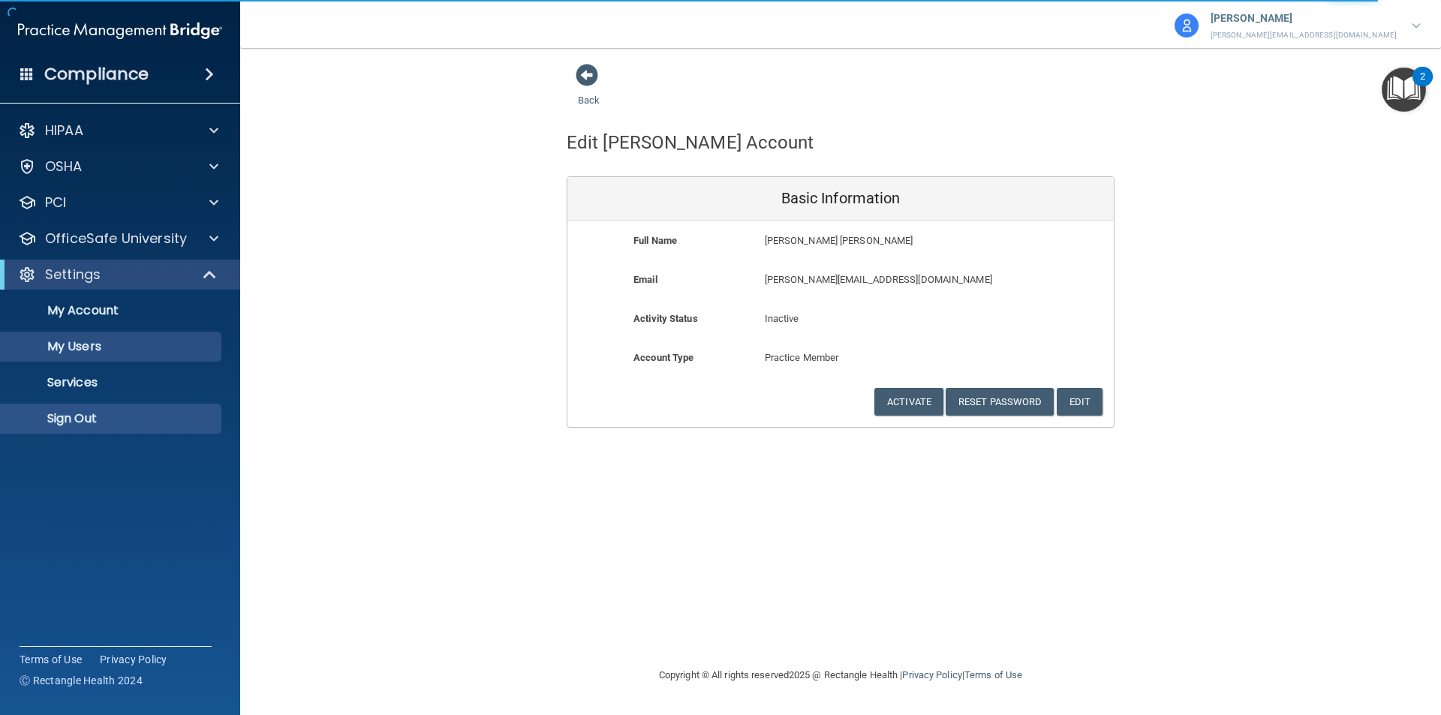
select select "20"
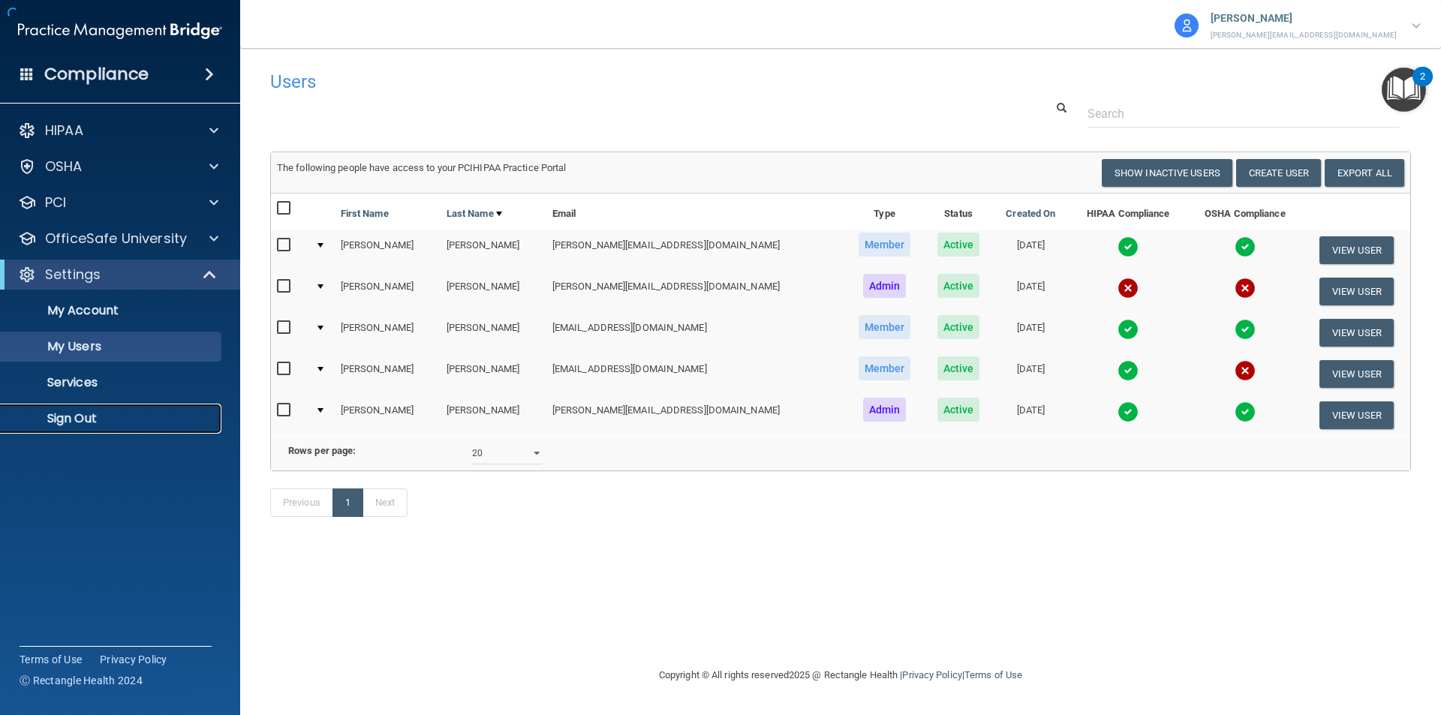
click at [82, 416] on p "Sign Out" at bounding box center [112, 418] width 205 height 15
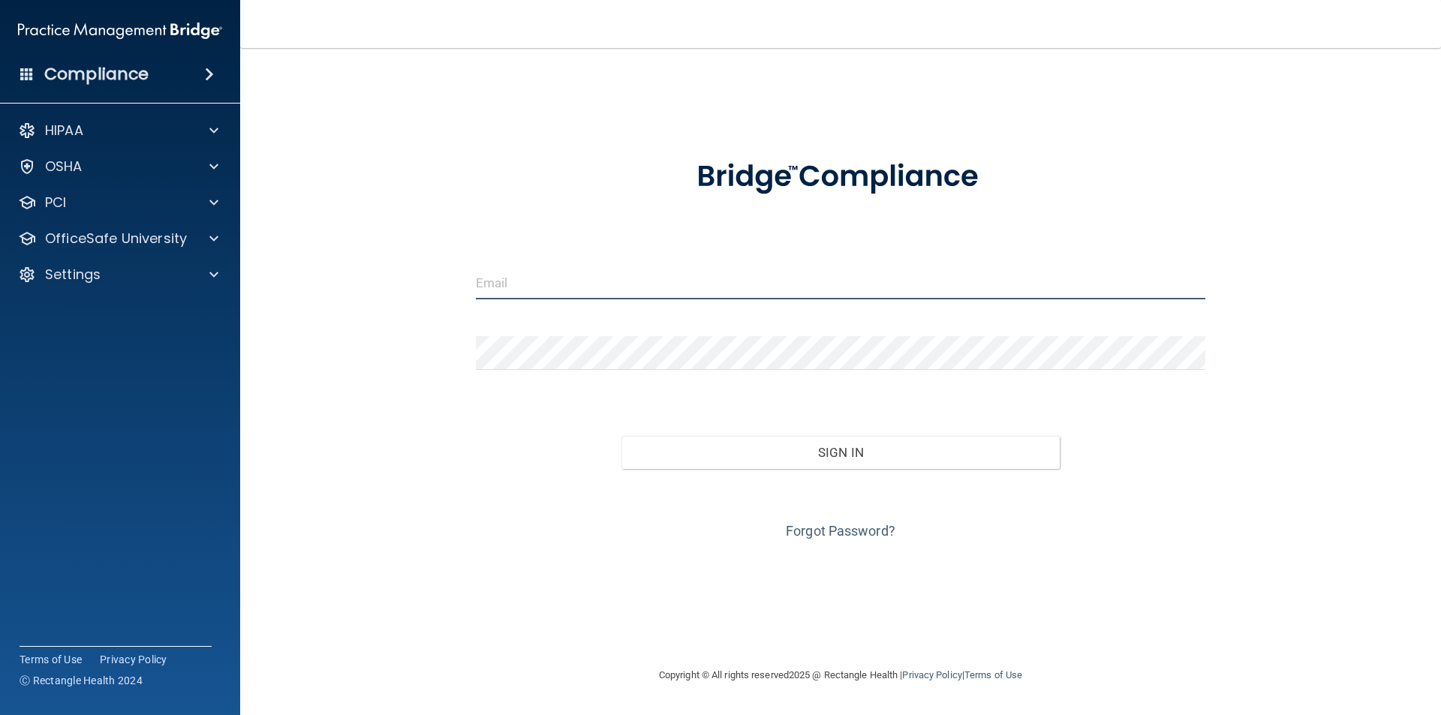
click at [606, 287] on input "email" at bounding box center [841, 283] width 730 height 34
click at [619, 278] on input "alicia@sabaldentalholly.,com" at bounding box center [841, 283] width 730 height 34
type input "alicia@sabaldentalholly.com"
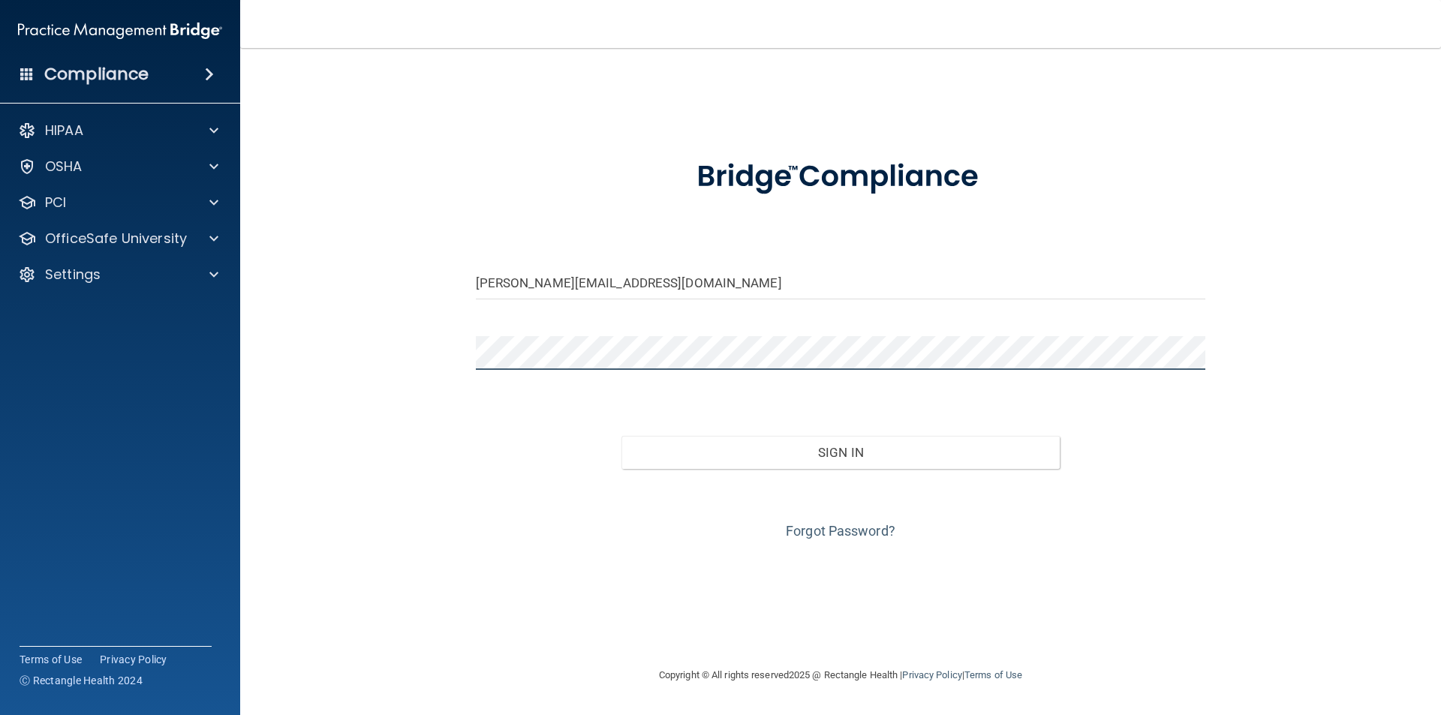
click at [621, 436] on button "Sign In" at bounding box center [840, 452] width 438 height 33
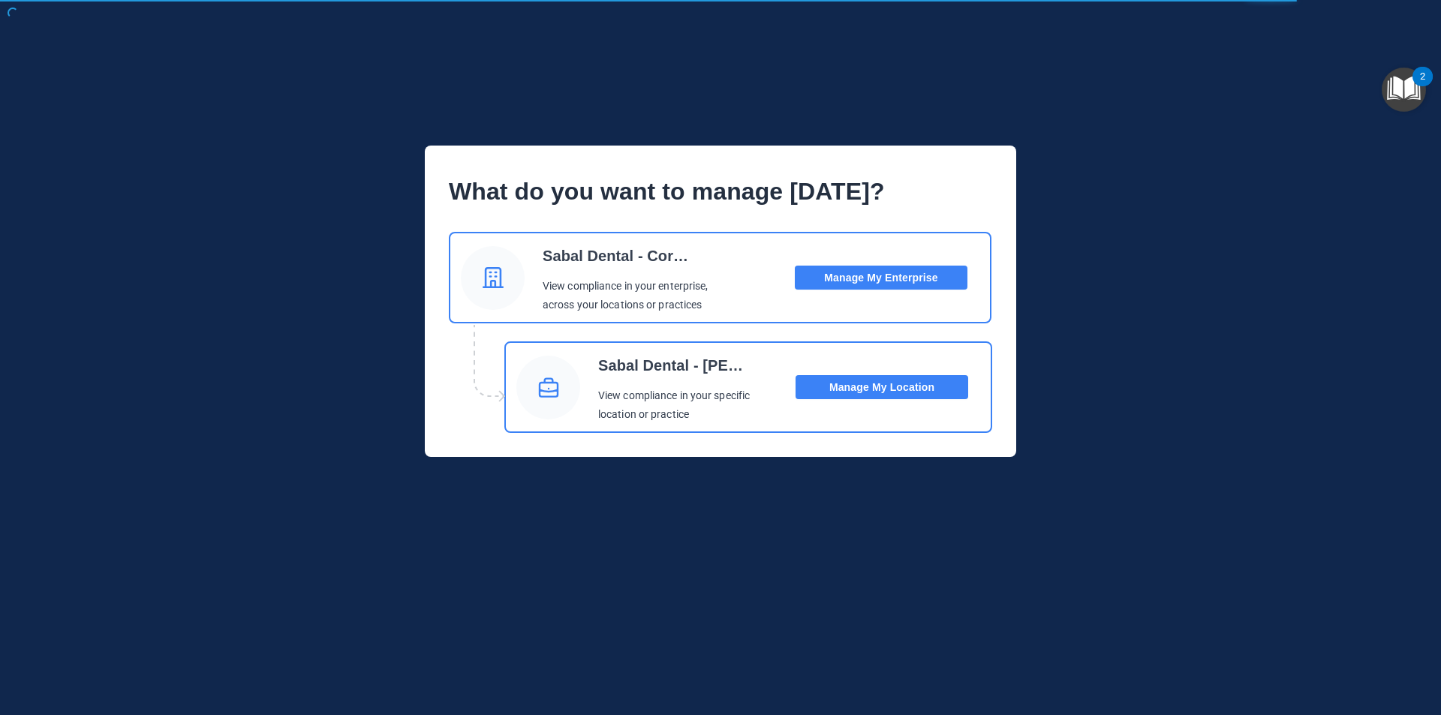
click at [875, 387] on button "Manage My Location" at bounding box center [881, 387] width 173 height 24
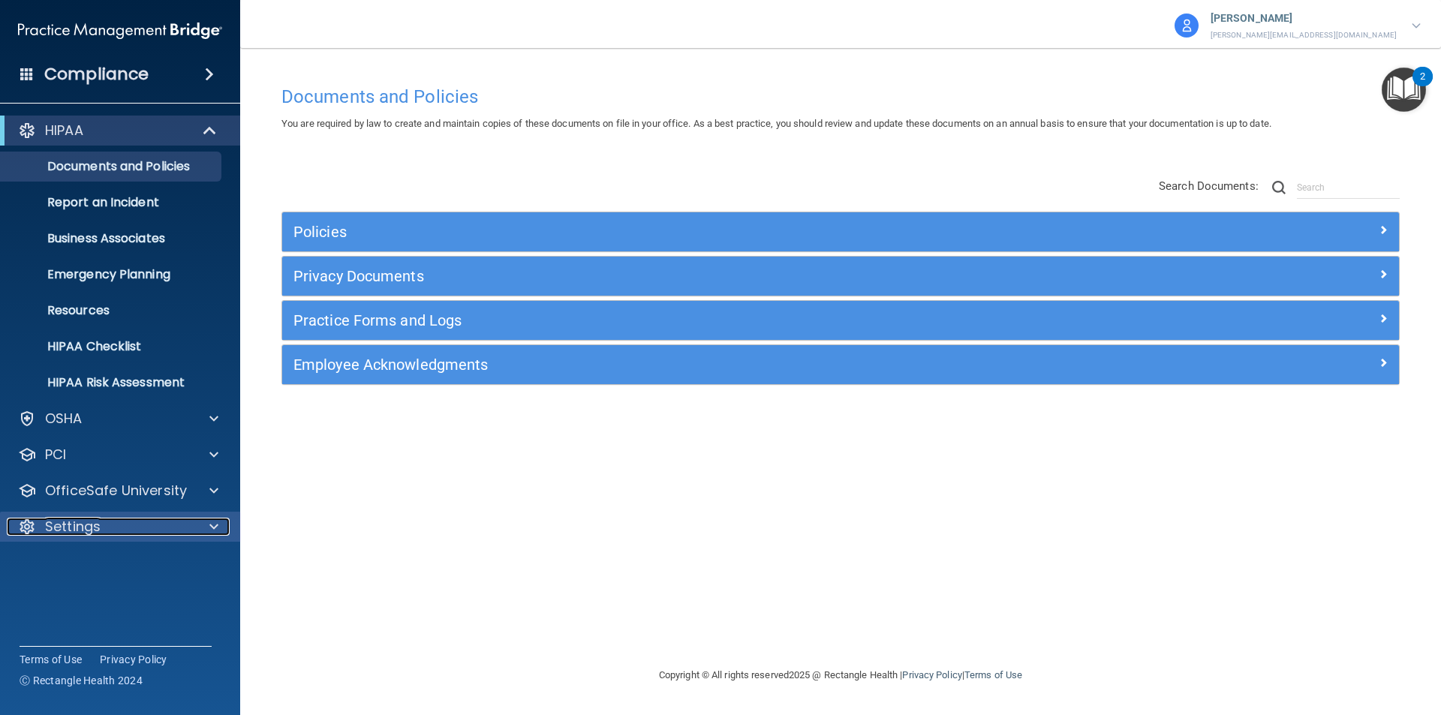
click at [114, 528] on div "Settings" at bounding box center [100, 527] width 186 height 18
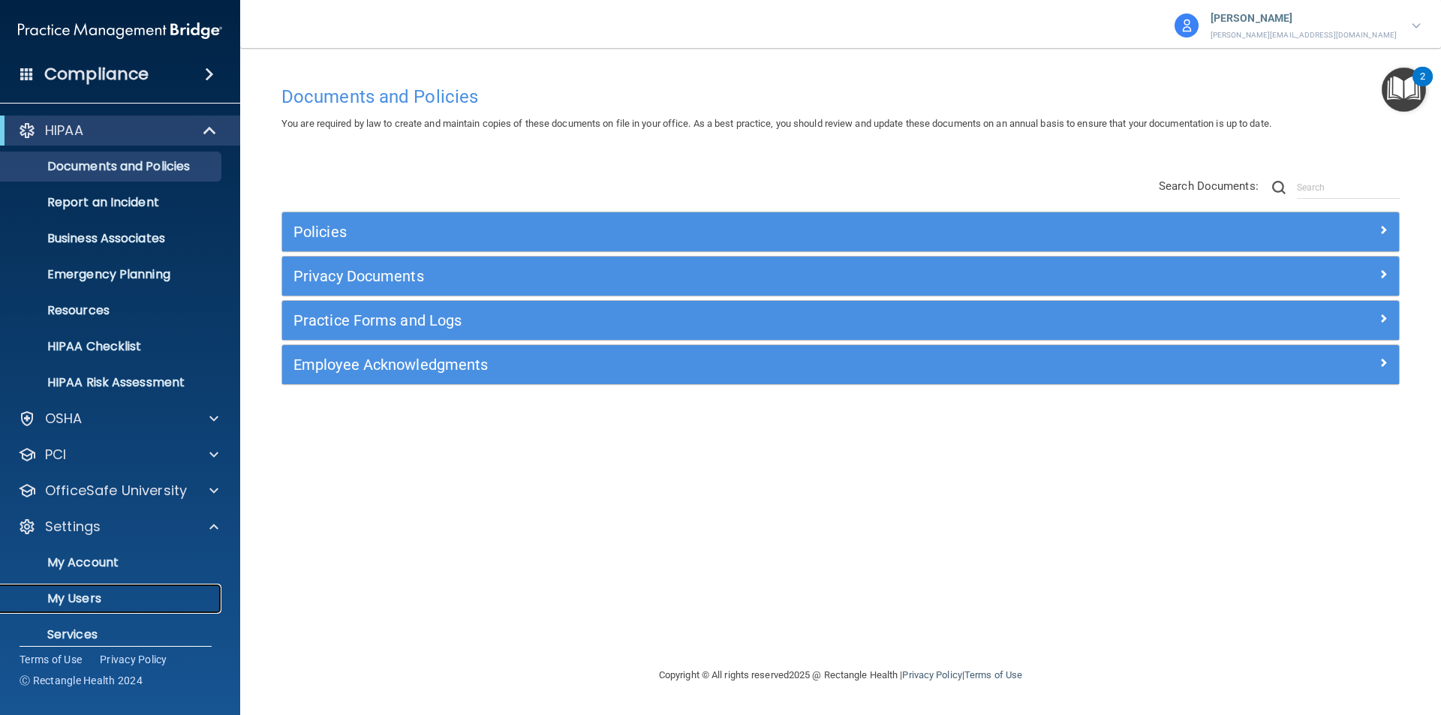
click at [81, 595] on p "My Users" at bounding box center [112, 598] width 205 height 15
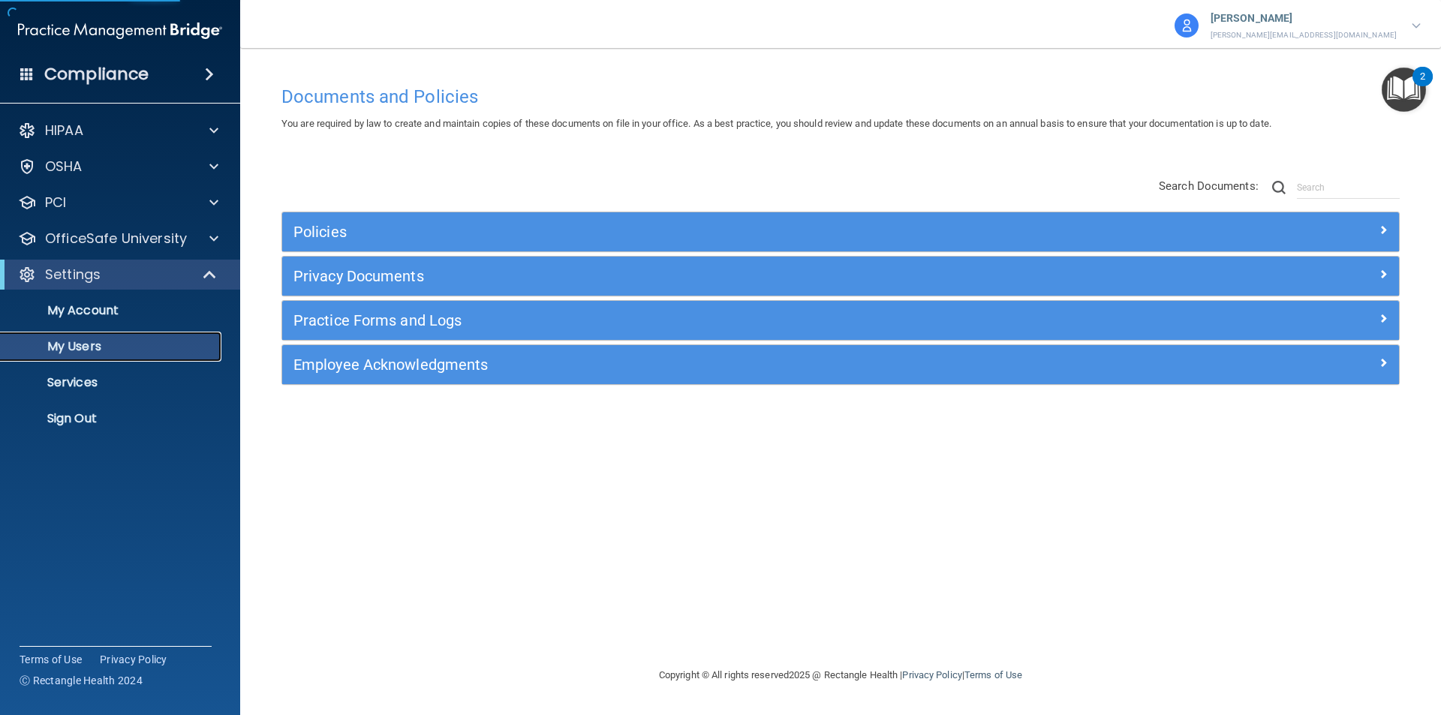
select select "20"
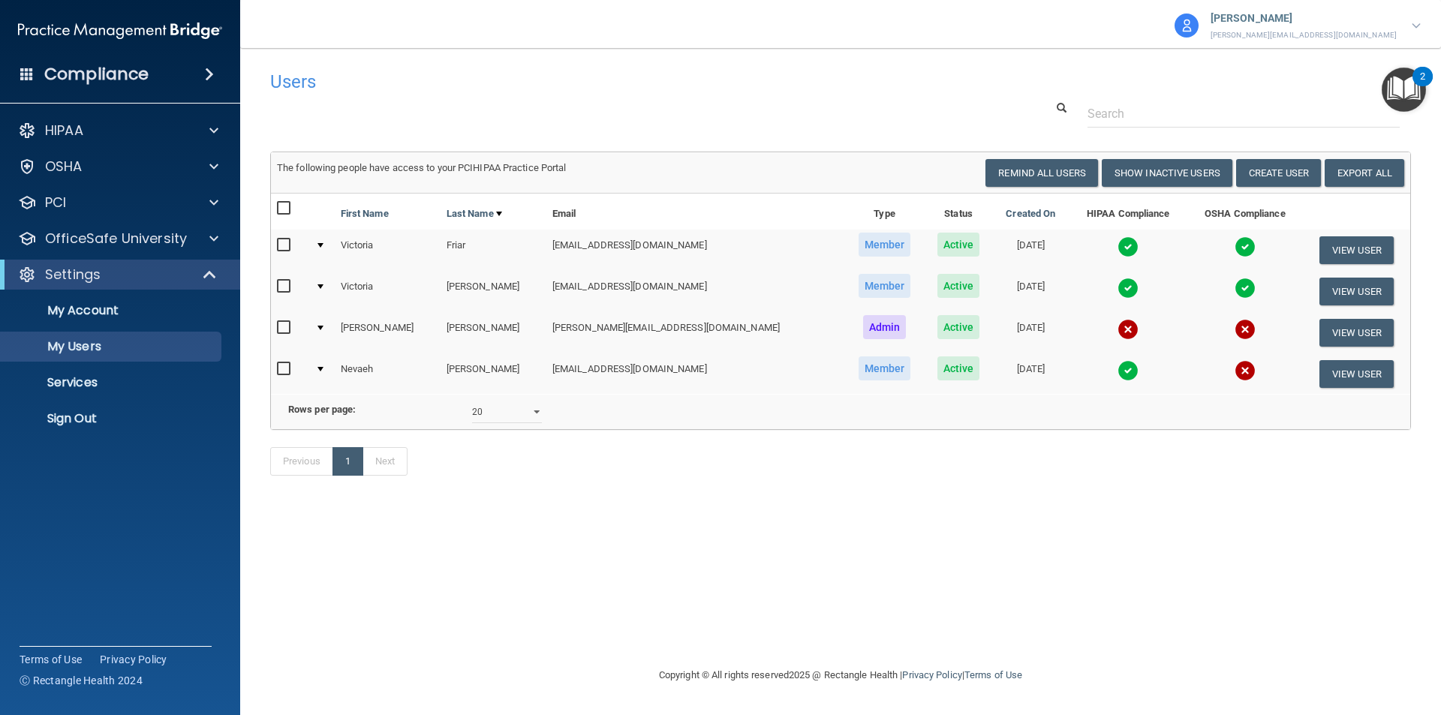
click at [1418, 19] on div at bounding box center [1416, 26] width 9 height 18
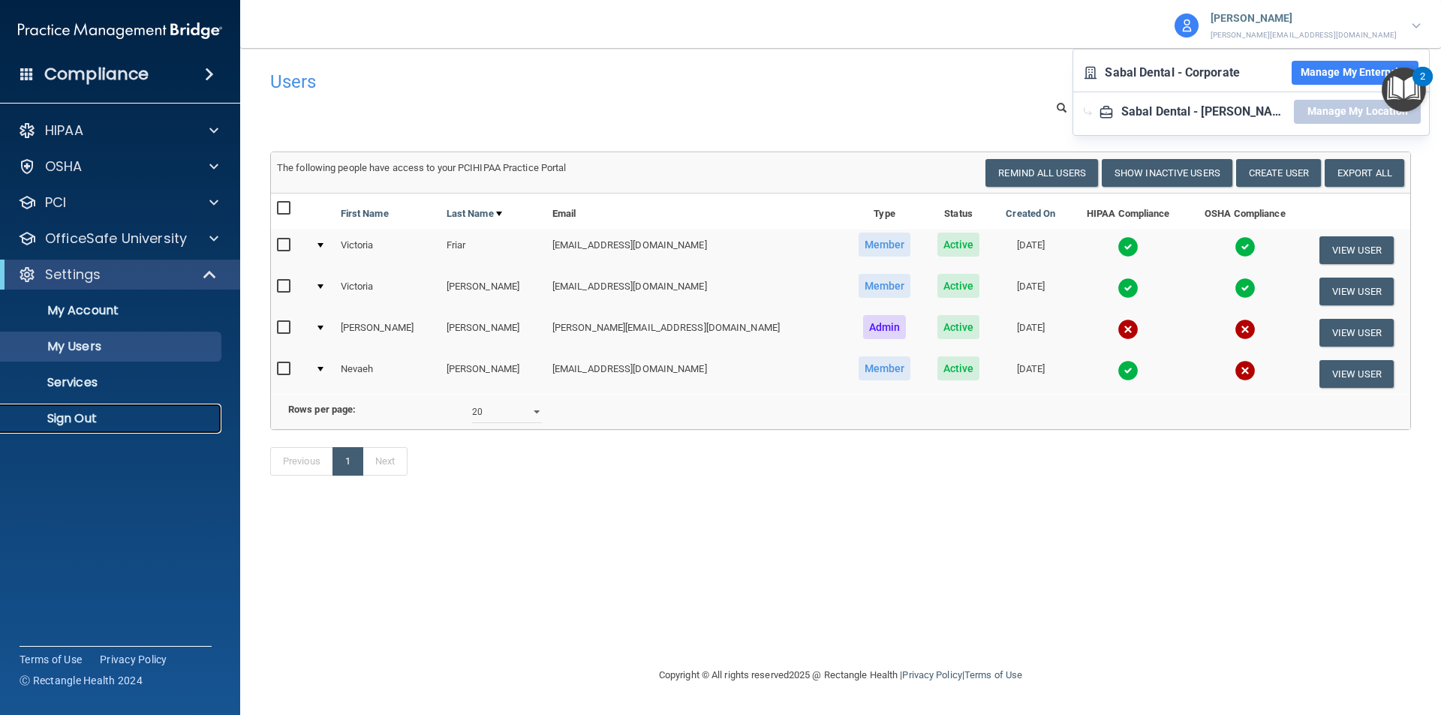
click at [44, 412] on p "Sign Out" at bounding box center [112, 418] width 205 height 15
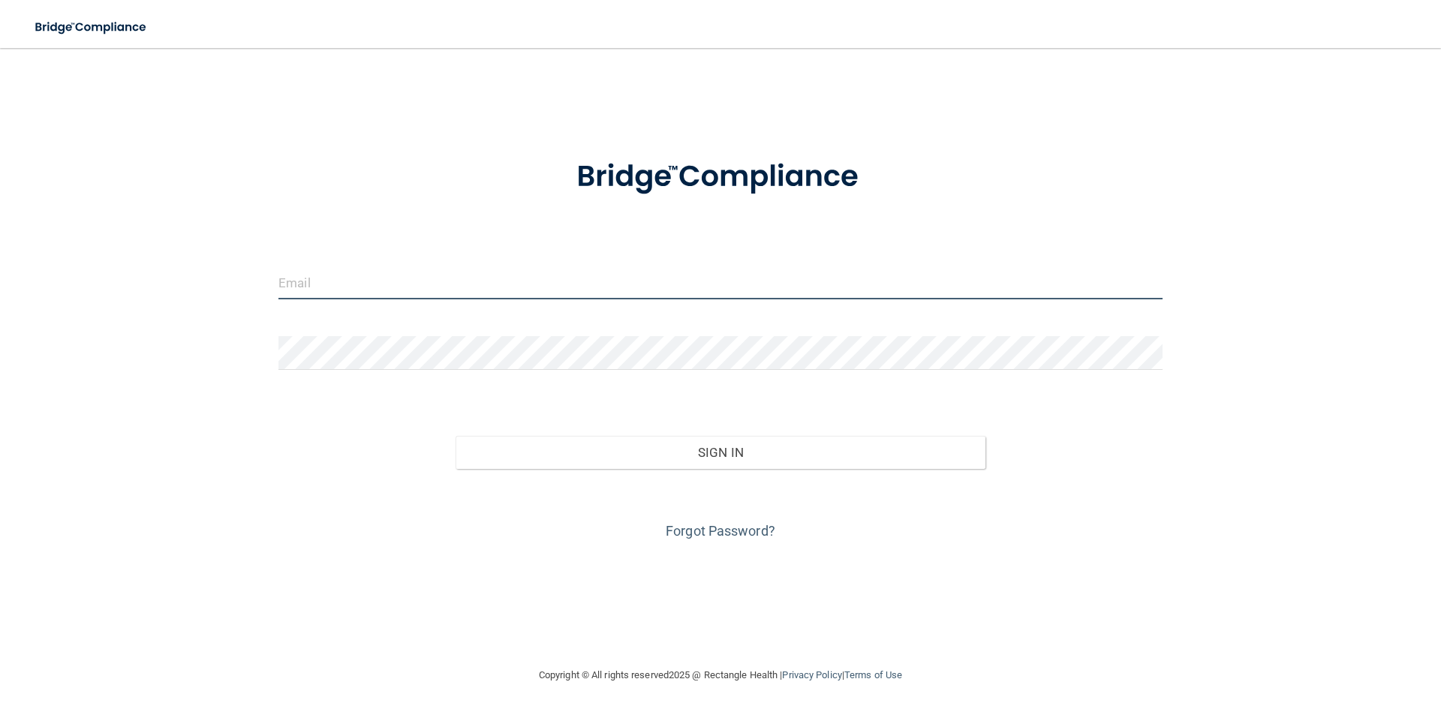
click at [380, 274] on input "email" at bounding box center [720, 283] width 884 height 34
type input "alicia@eastsidesmiles.com"
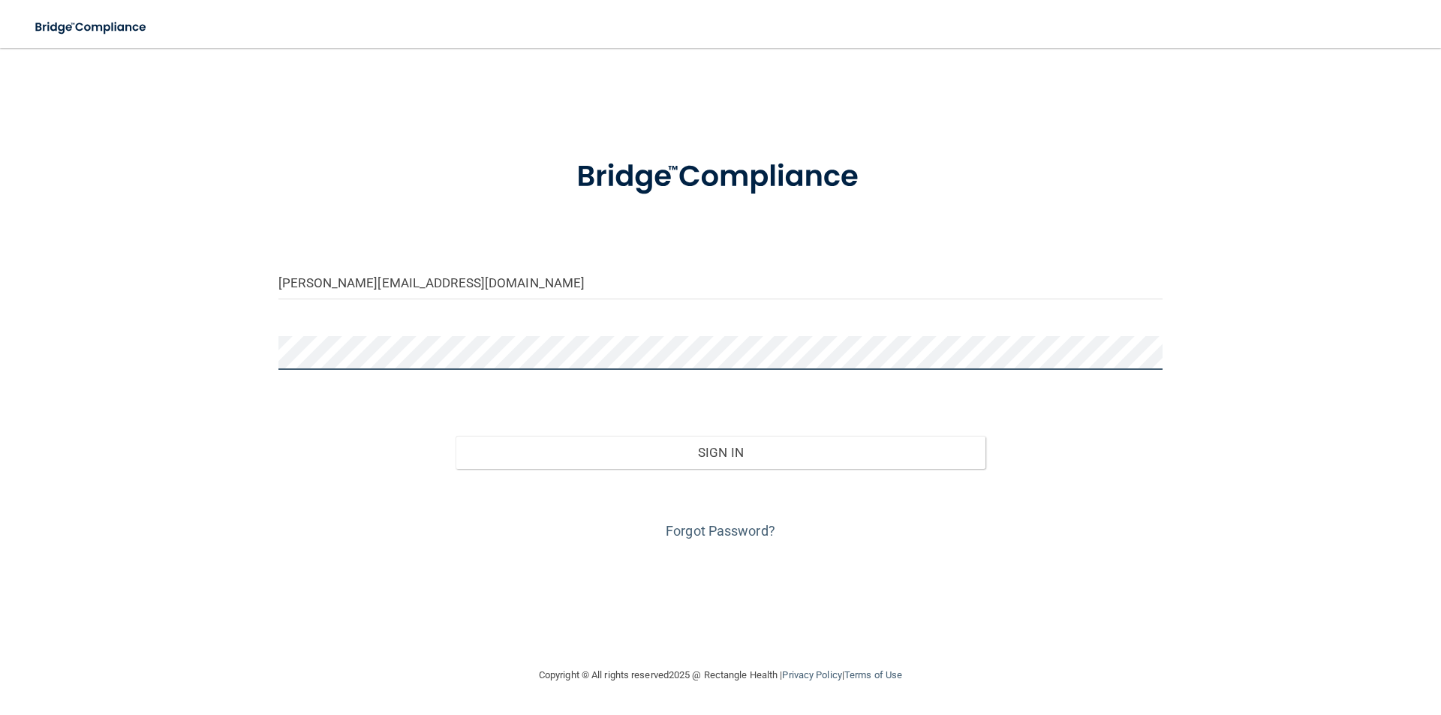
click at [456, 436] on button "Sign In" at bounding box center [721, 452] width 531 height 33
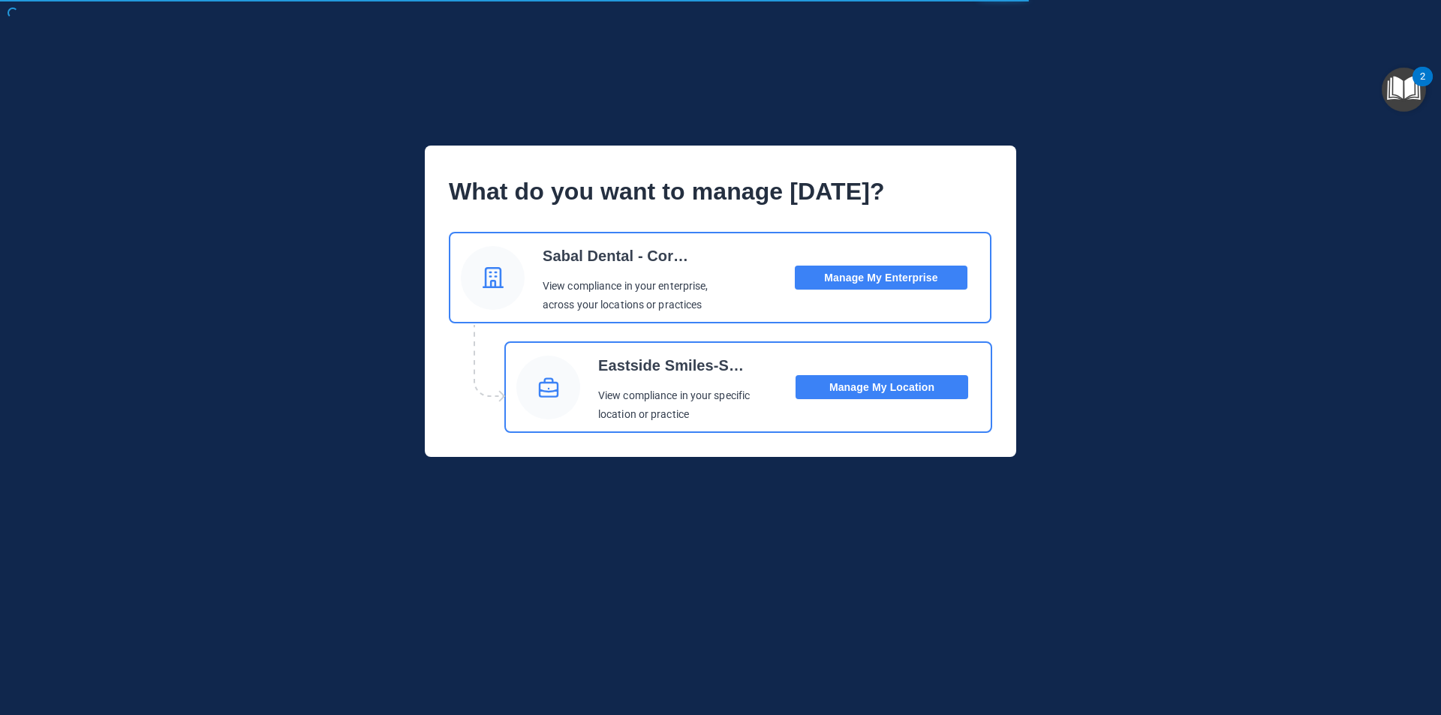
click at [841, 376] on button "Manage My Location" at bounding box center [881, 387] width 173 height 24
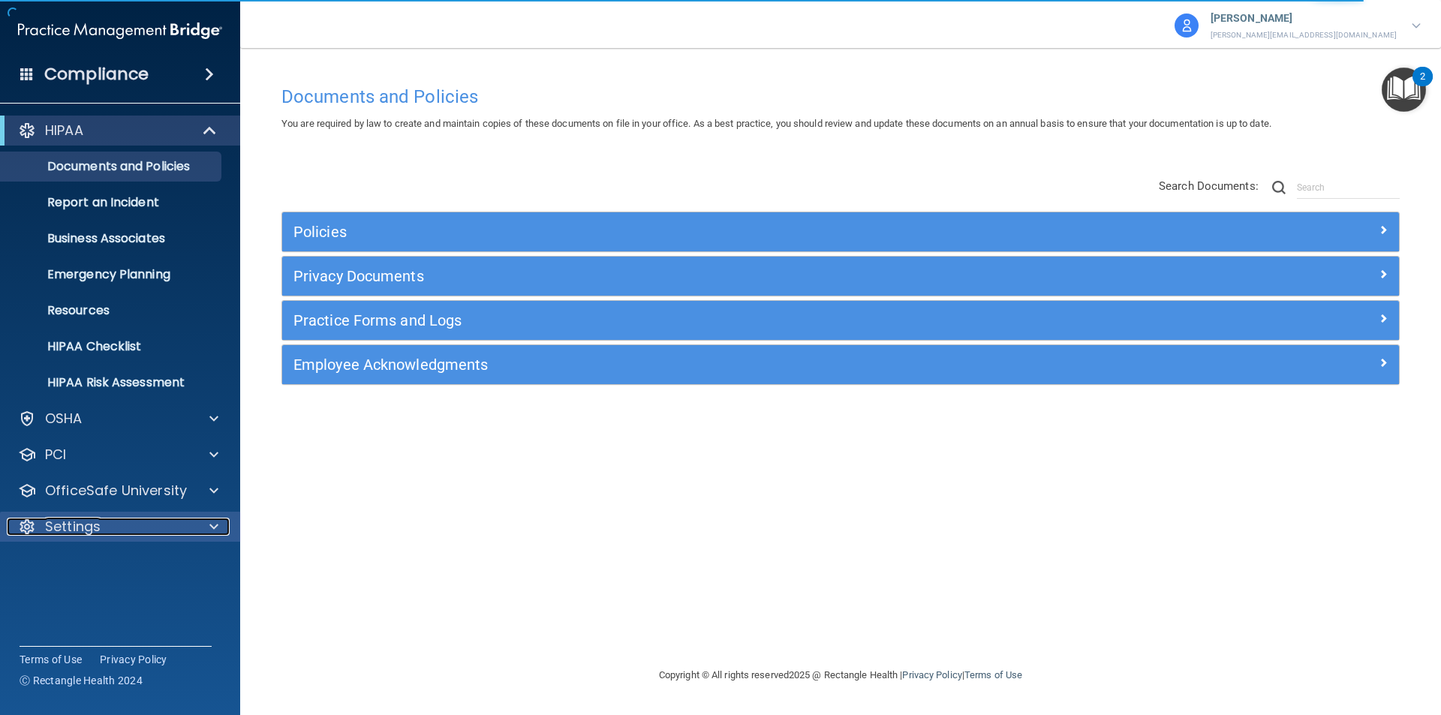
click at [86, 525] on p "Settings" at bounding box center [73, 527] width 56 height 18
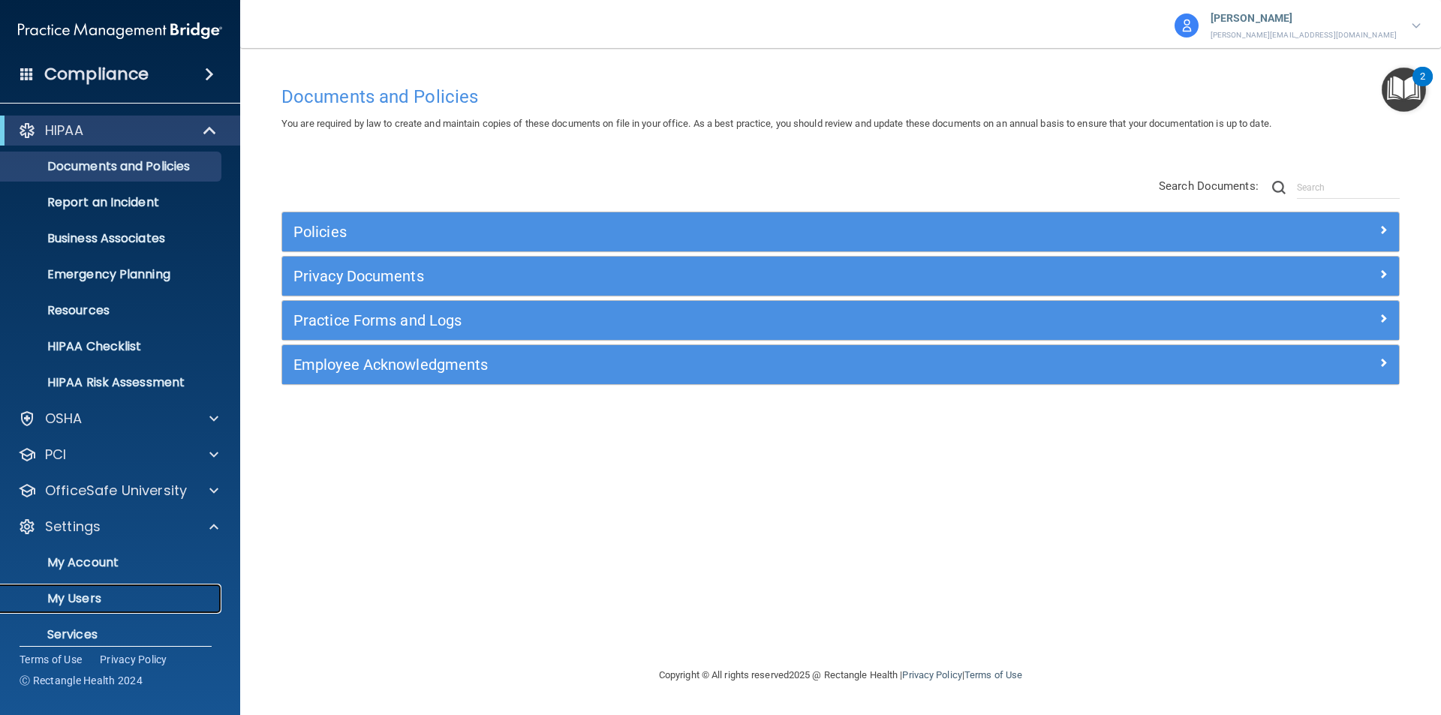
click at [86, 603] on p "My Users" at bounding box center [112, 598] width 205 height 15
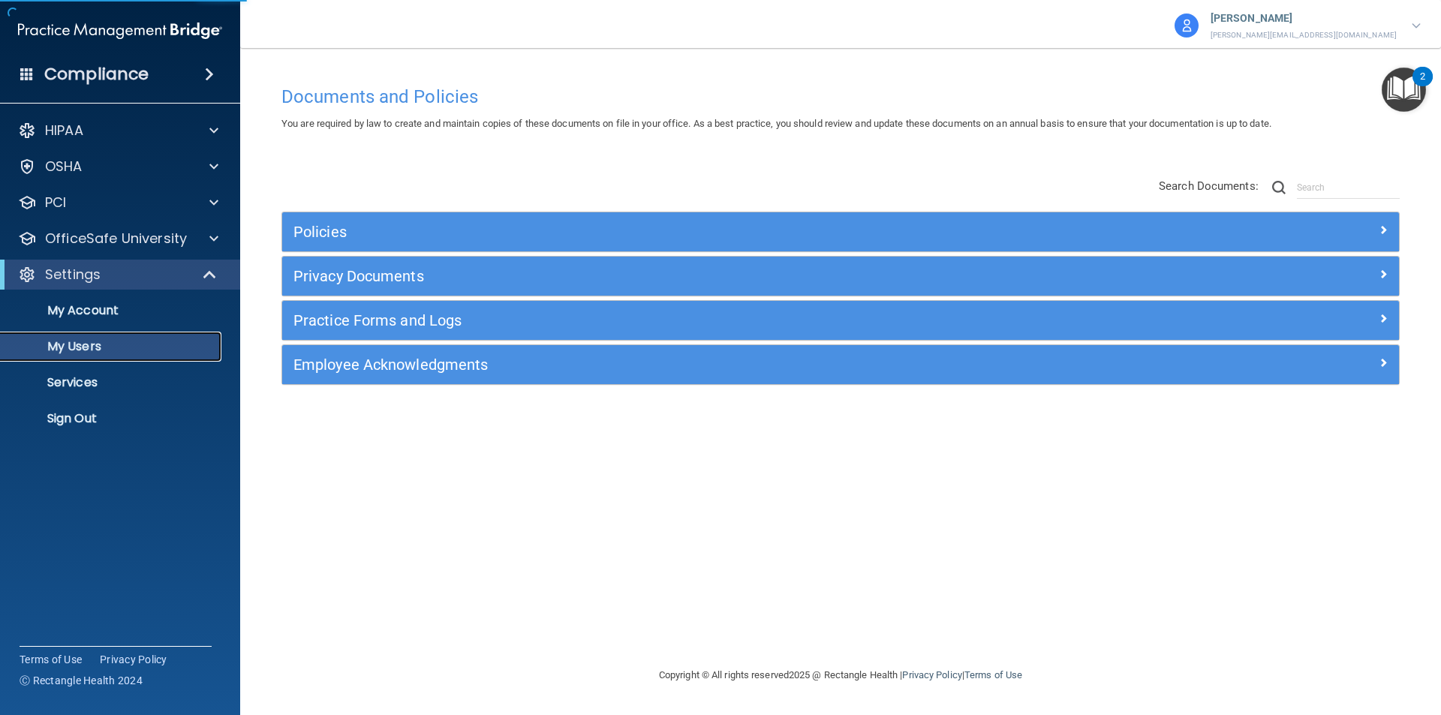
select select "20"
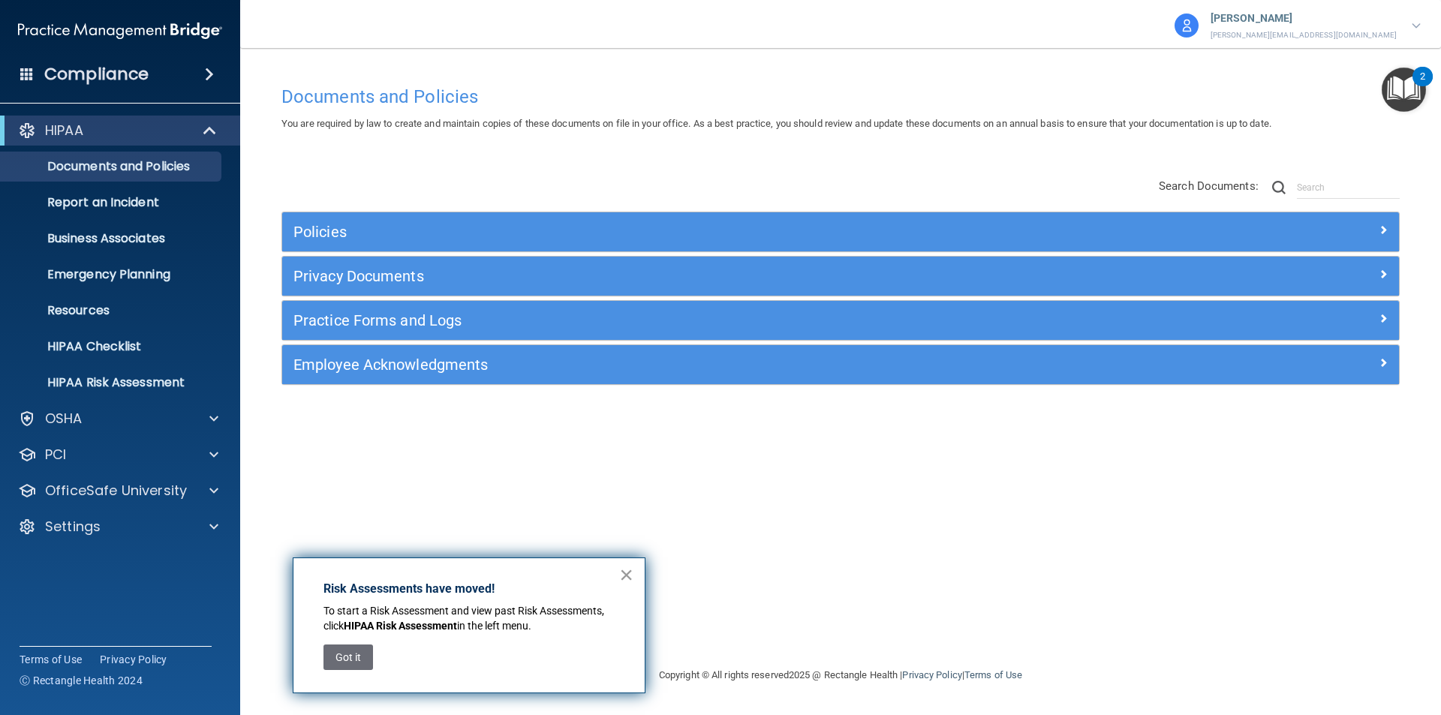
click at [621, 574] on button "×" at bounding box center [626, 575] width 14 height 24
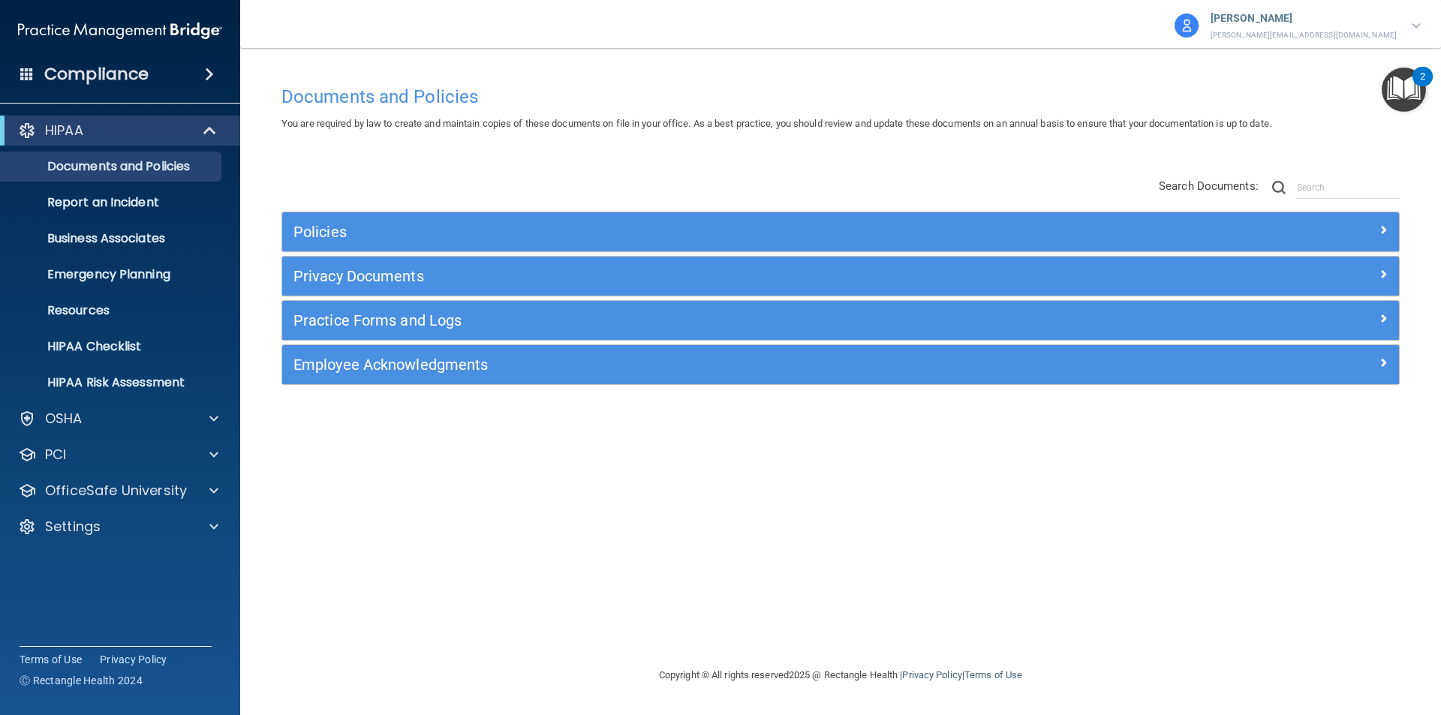
click at [1415, 22] on div at bounding box center [1416, 26] width 9 height 18
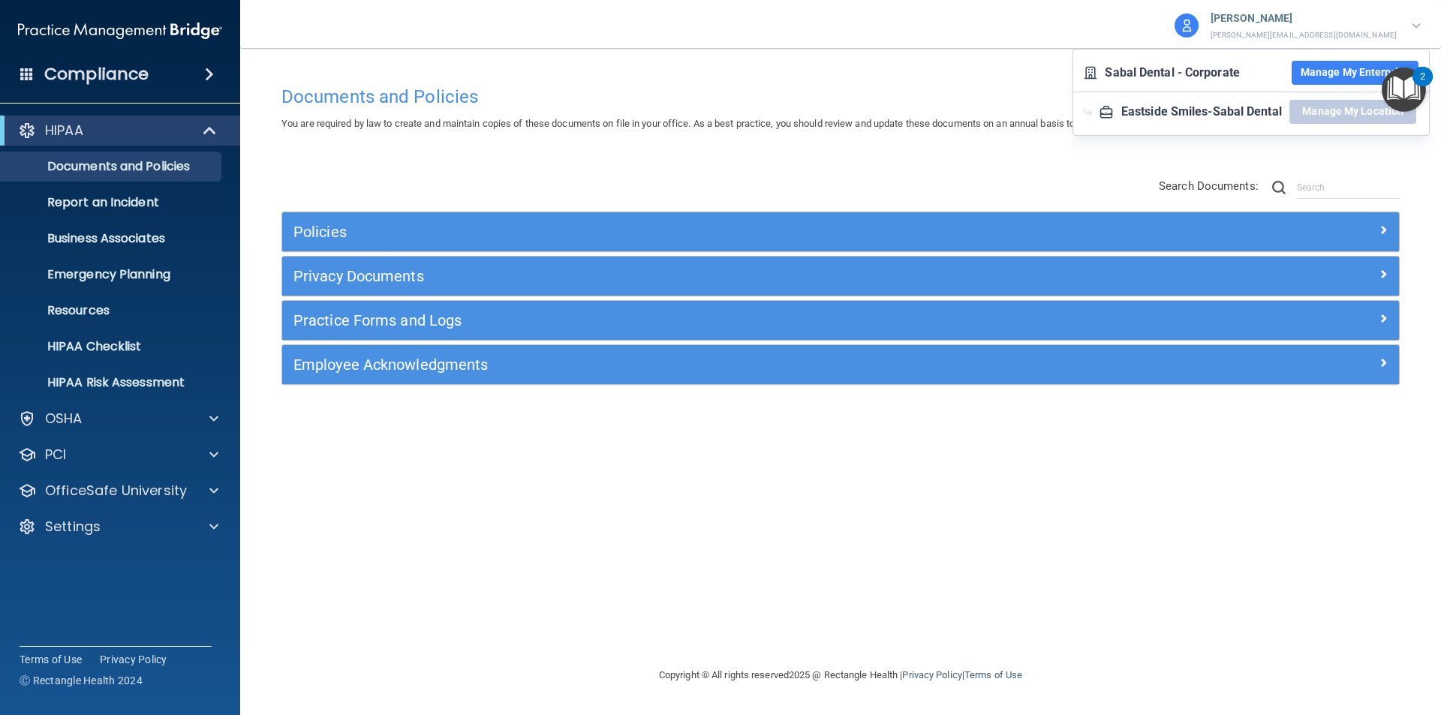
click at [1135, 23] on div "[PERSON_NAME] [PERSON_NAME][EMAIL_ADDRESS][DOMAIN_NAME] Sabal Dental - Corporat…" at bounding box center [1259, 22] width 339 height 44
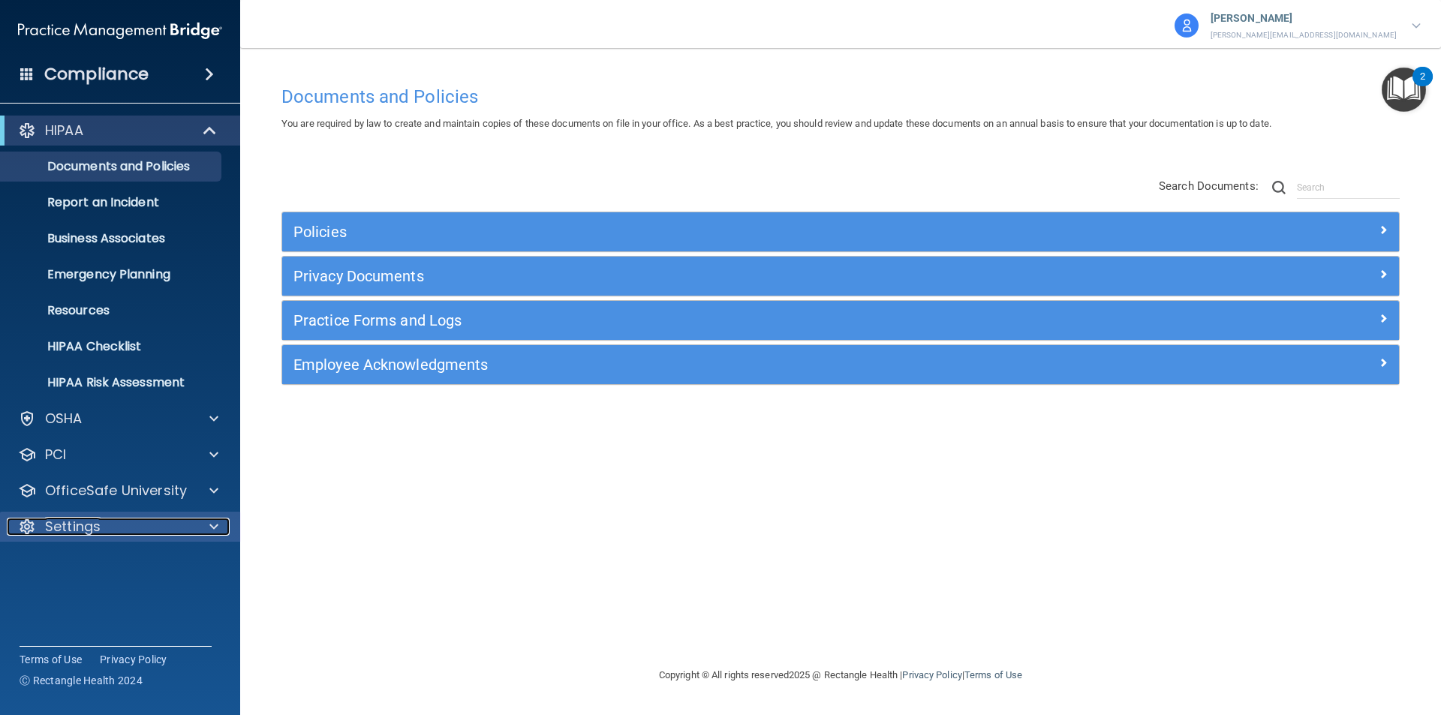
click at [71, 522] on p "Settings" at bounding box center [73, 527] width 56 height 18
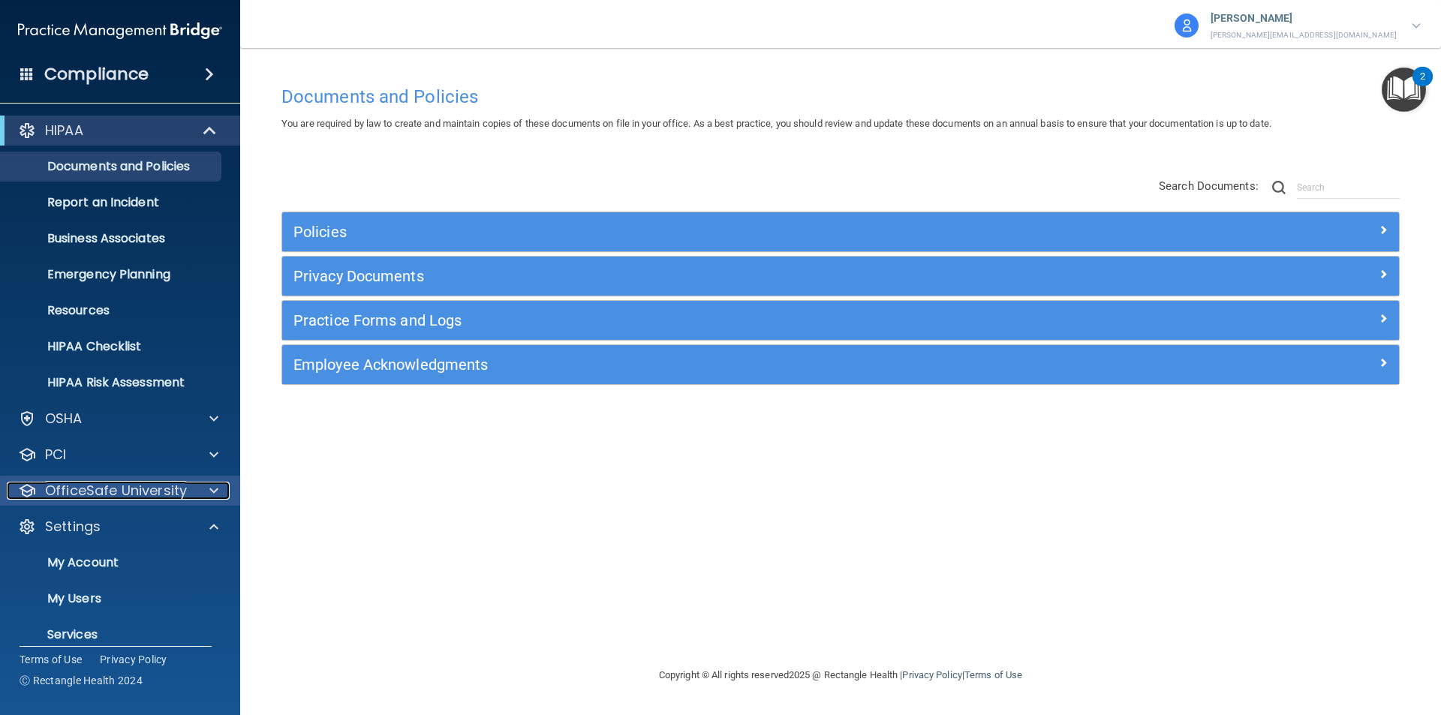
click at [86, 483] on p "OfficeSafe University" at bounding box center [116, 491] width 142 height 18
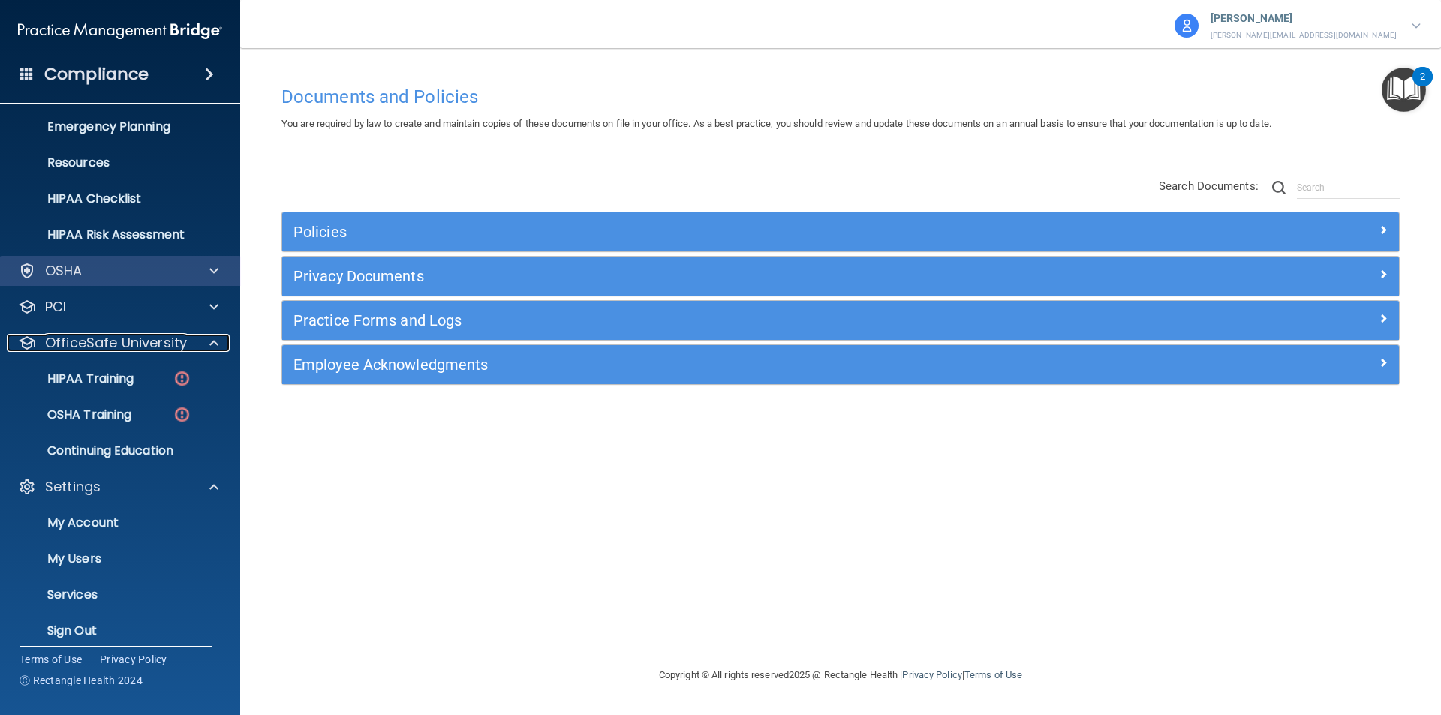
scroll to position [160, 0]
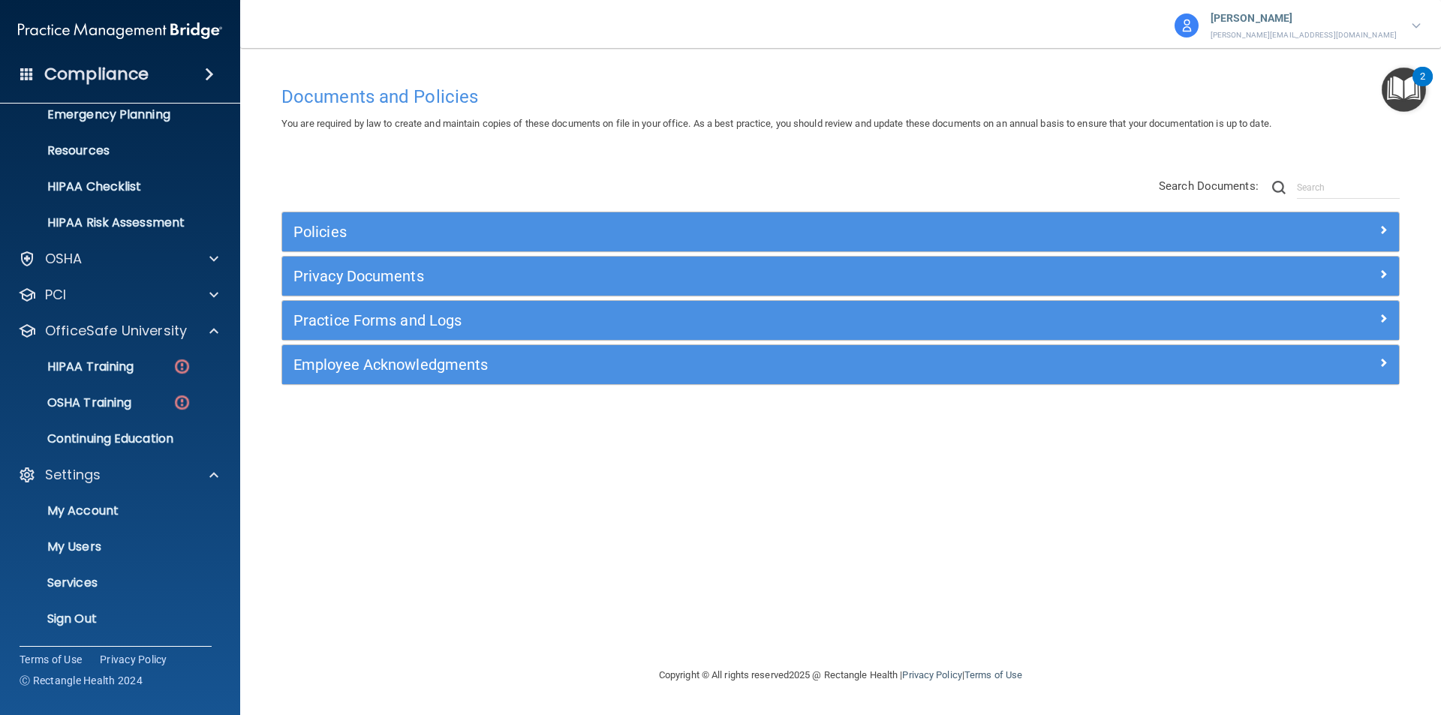
click at [1322, 16] on p "Alicia Mattke" at bounding box center [1303, 19] width 186 height 20
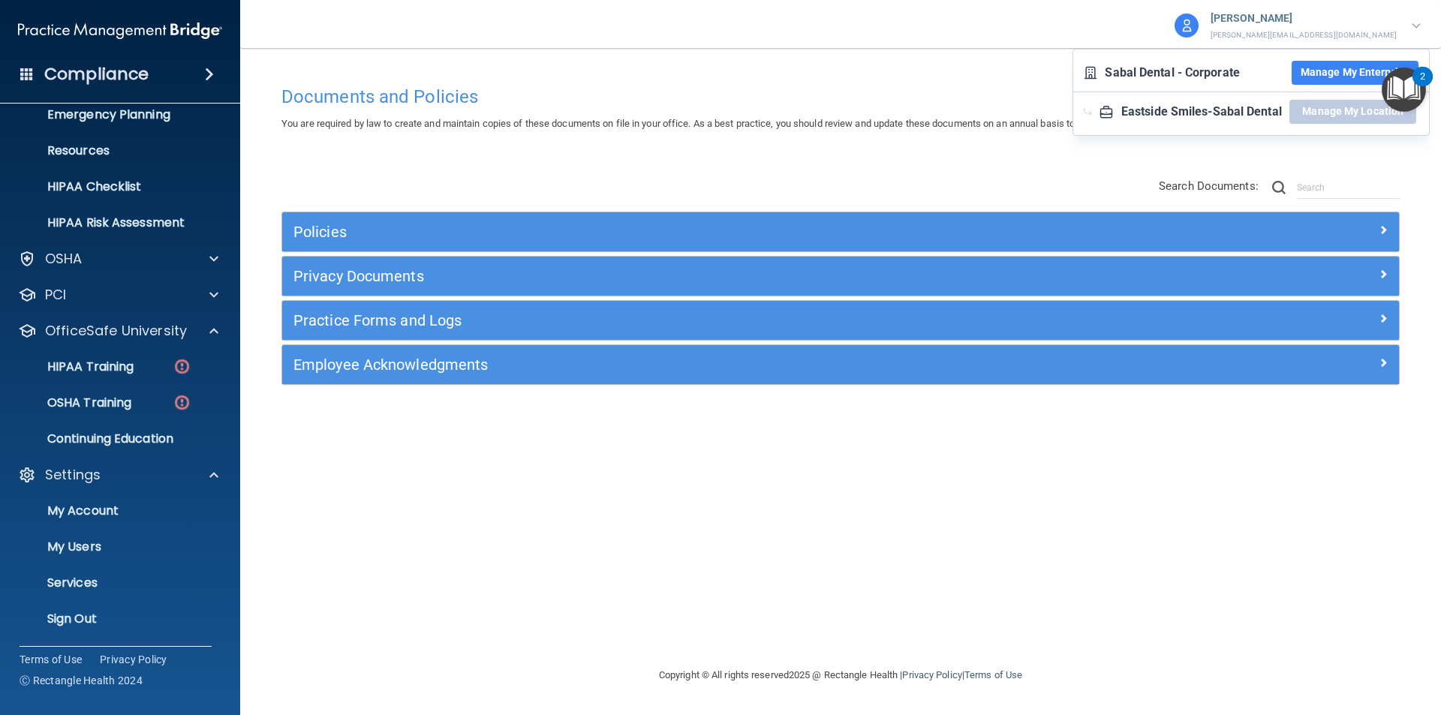
click at [1340, 69] on button "Manage My Enterprise" at bounding box center [1355, 73] width 127 height 24
